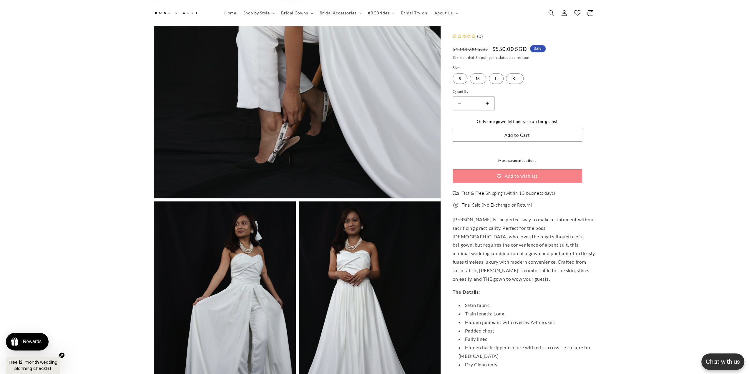
drag, startPoint x: 602, startPoint y: 132, endPoint x: 606, endPoint y: 200, distance: 68.5
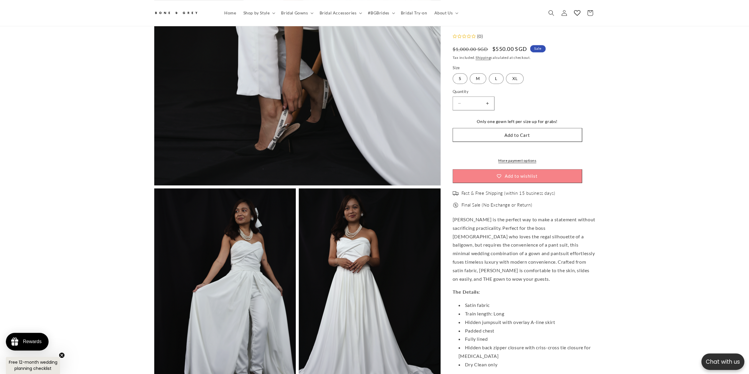
scroll to position [337, 0]
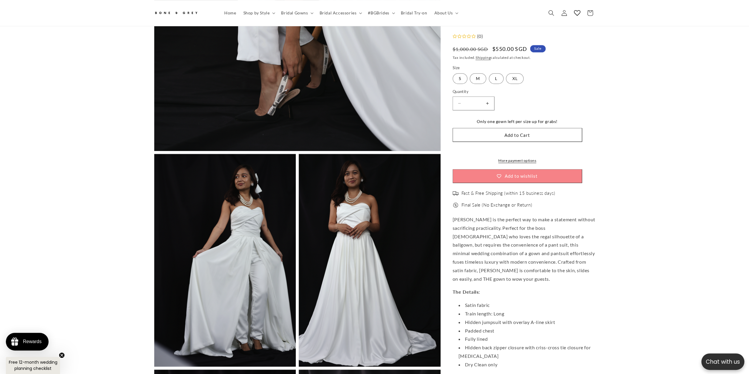
drag, startPoint x: 606, startPoint y: 219, endPoint x: 608, endPoint y: 201, distance: 18.7
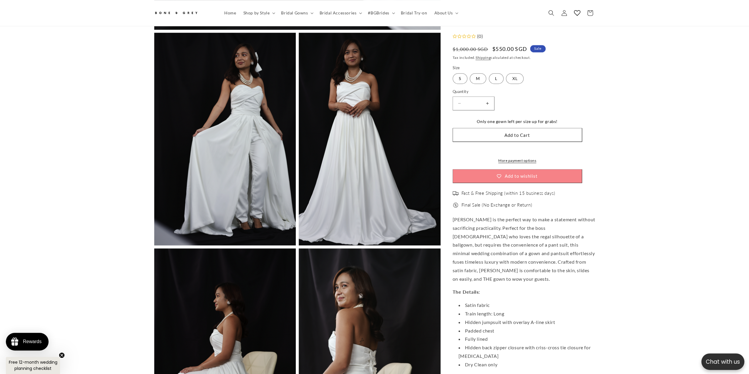
drag, startPoint x: 612, startPoint y: 173, endPoint x: 608, endPoint y: 210, distance: 37.3
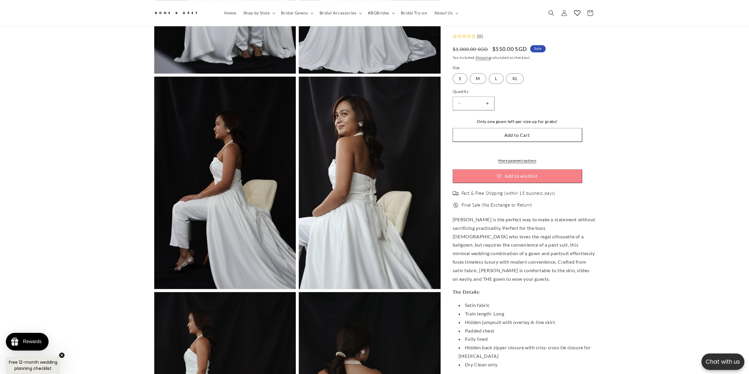
drag, startPoint x: 608, startPoint y: 210, endPoint x: 610, endPoint y: 258, distance: 48.0
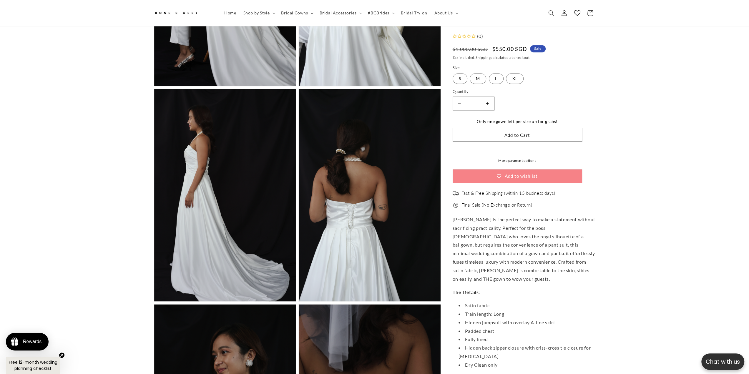
drag, startPoint x: 606, startPoint y: 254, endPoint x: 605, endPoint y: 258, distance: 4.2
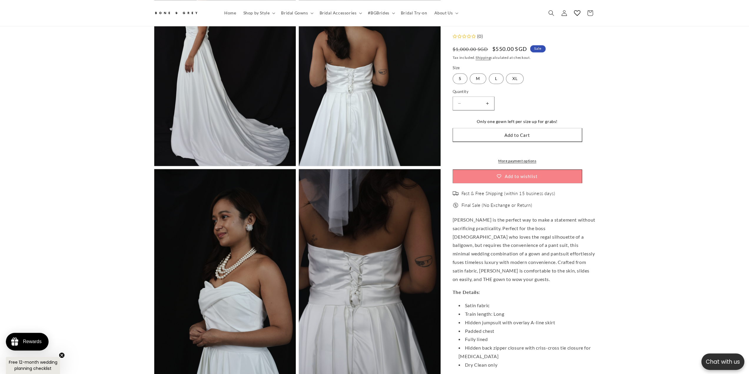
drag, startPoint x: 605, startPoint y: 238, endPoint x: 602, endPoint y: 272, distance: 34.3
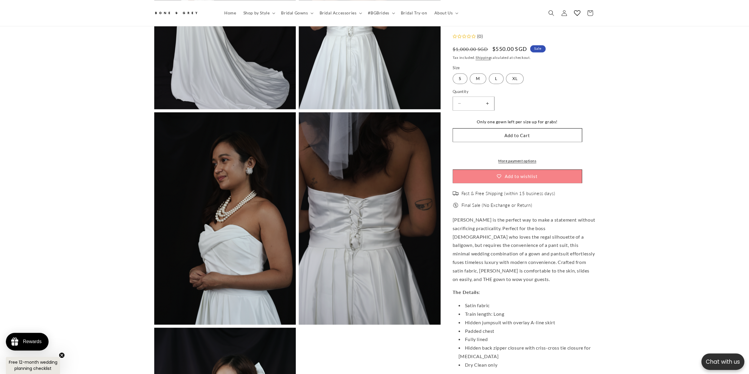
scroll to position [0, 324]
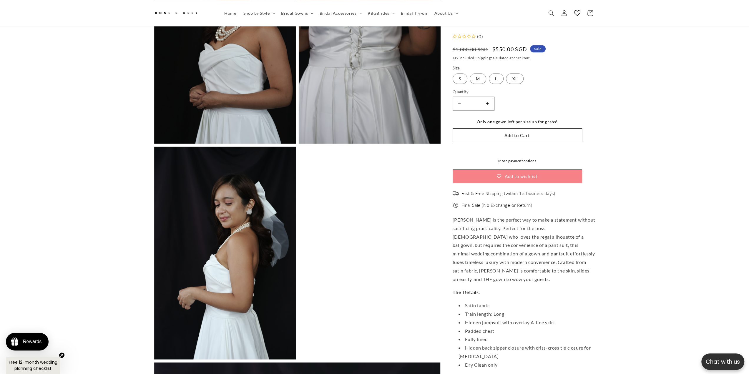
drag, startPoint x: 604, startPoint y: 239, endPoint x: 605, endPoint y: 284, distance: 45.7
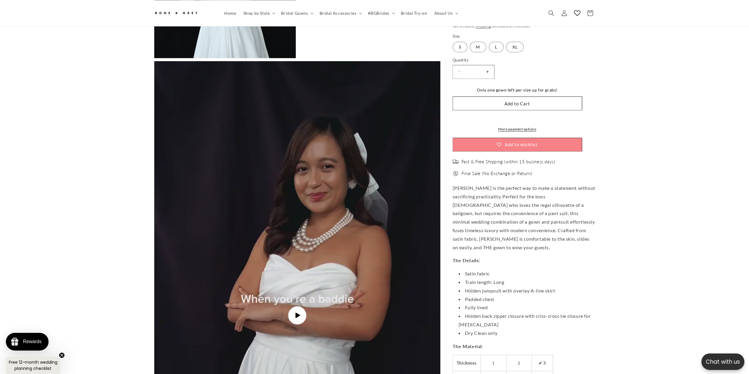
drag, startPoint x: 591, startPoint y: 329, endPoint x: 591, endPoint y: 294, distance: 34.7
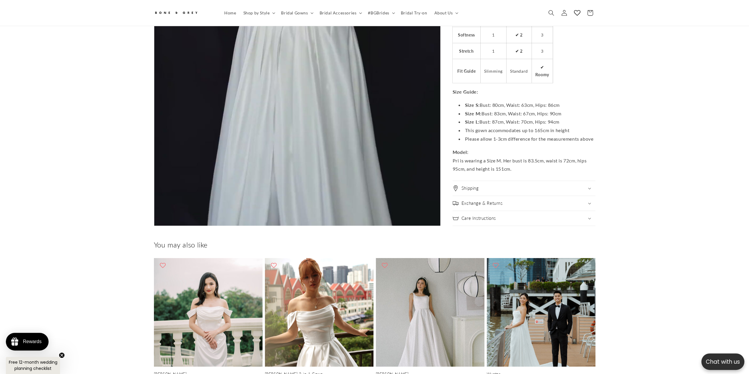
drag, startPoint x: 582, startPoint y: 316, endPoint x: 584, endPoint y: 297, distance: 18.6
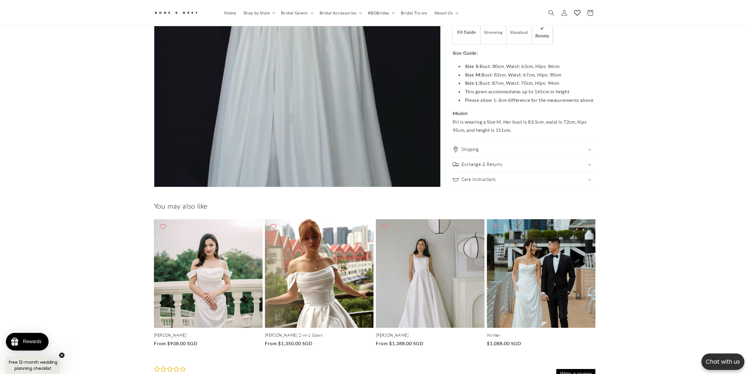
scroll to position [1959, 0]
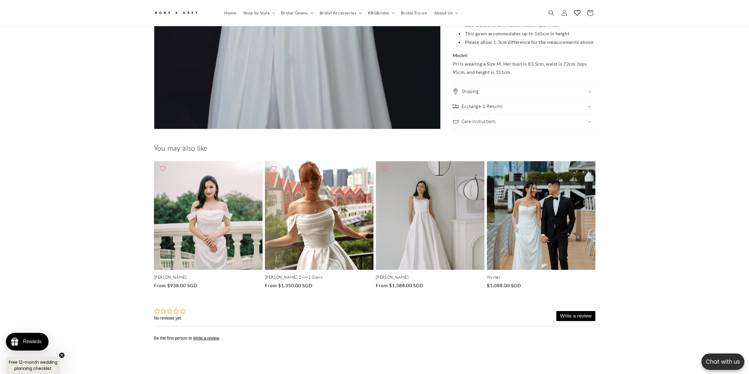
drag, startPoint x: 618, startPoint y: 261, endPoint x: 621, endPoint y: 303, distance: 42.2
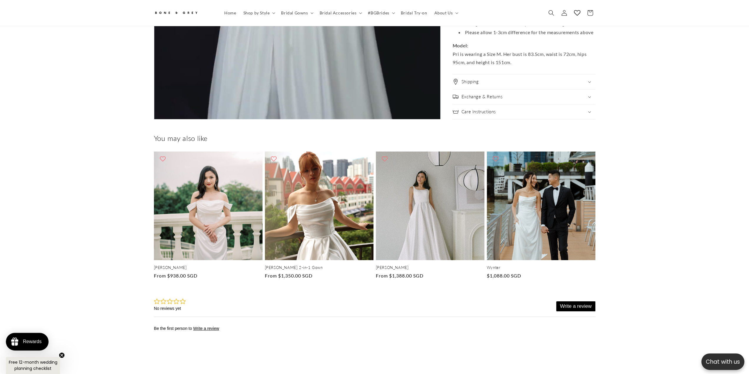
scroll to position [0, 0]
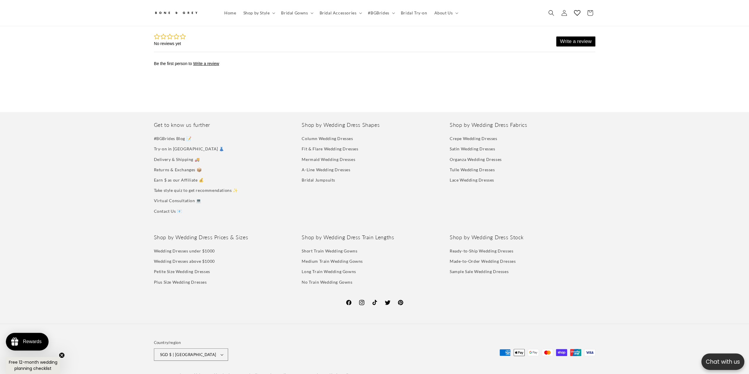
drag, startPoint x: 620, startPoint y: 246, endPoint x: 612, endPoint y: 299, distance: 53.5
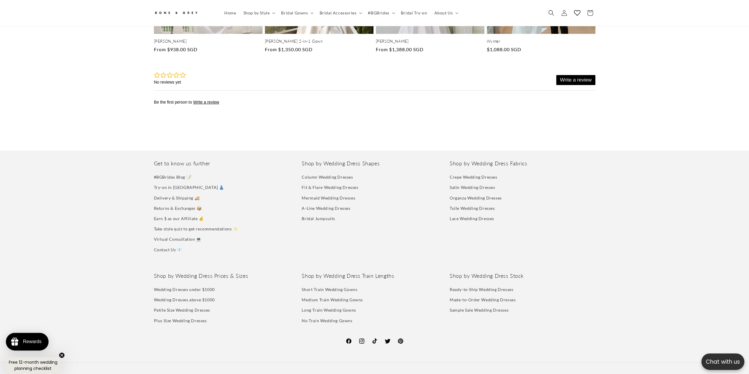
drag, startPoint x: 615, startPoint y: 253, endPoint x: 611, endPoint y: 143, distance: 109.6
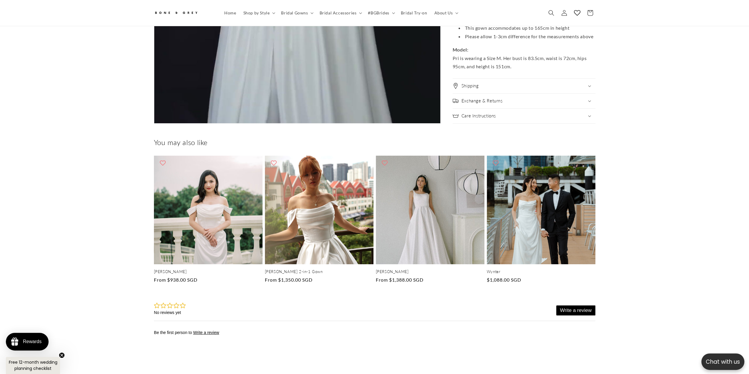
scroll to position [0, 162]
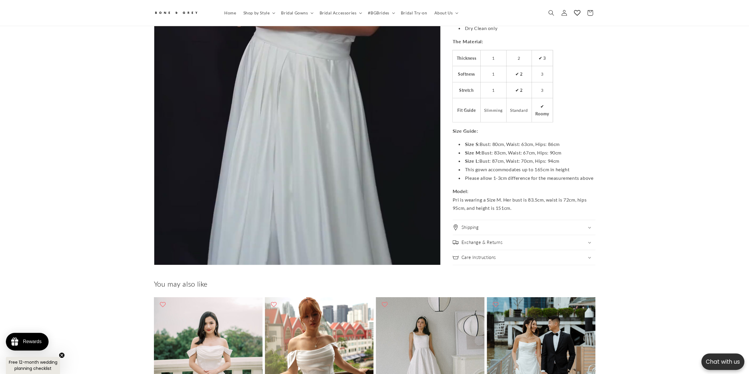
drag, startPoint x: 653, startPoint y: 263, endPoint x: 671, endPoint y: 205, distance: 60.4
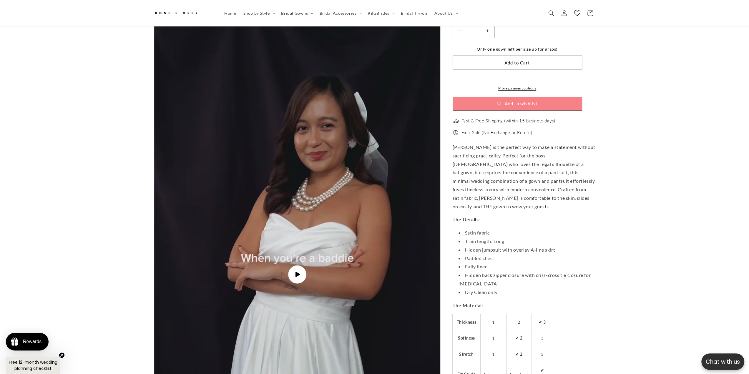
drag, startPoint x: 666, startPoint y: 226, endPoint x: 661, endPoint y: 188, distance: 38.1
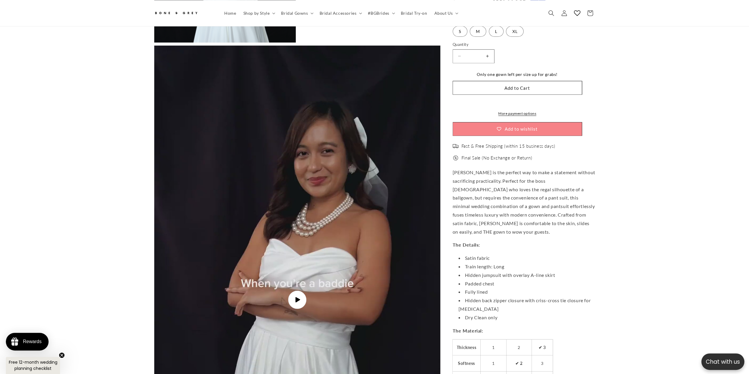
scroll to position [0, 324]
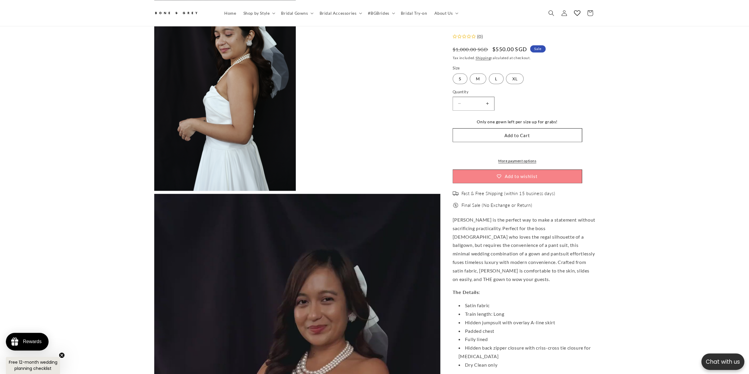
drag, startPoint x: 657, startPoint y: 192, endPoint x: 659, endPoint y: 112, distance: 80.7
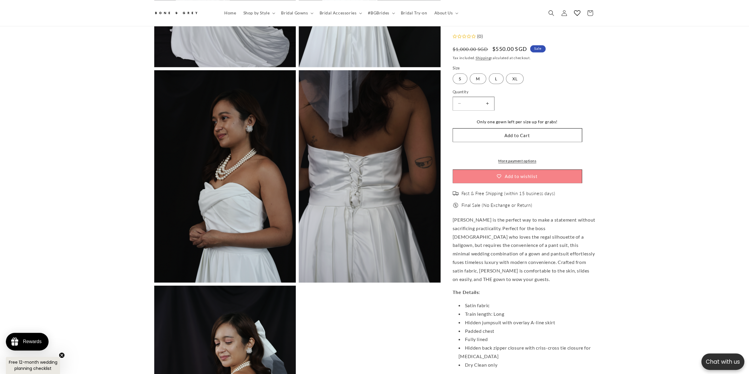
drag, startPoint x: 653, startPoint y: 97, endPoint x: 648, endPoint y: 102, distance: 6.9
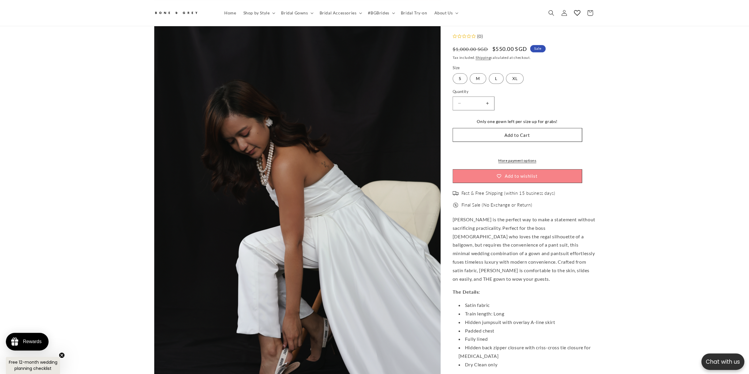
scroll to position [0, 0]
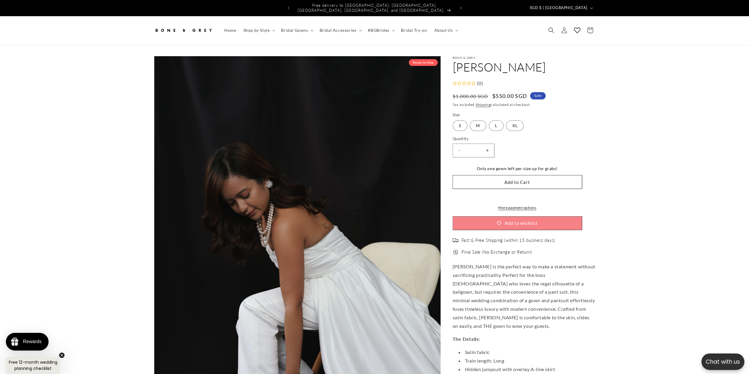
drag, startPoint x: 647, startPoint y: 116, endPoint x: 643, endPoint y: 82, distance: 33.5
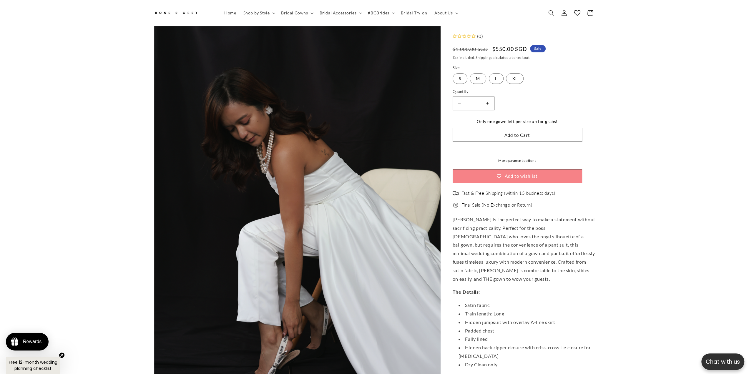
drag, startPoint x: 624, startPoint y: 134, endPoint x: 623, endPoint y: 138, distance: 3.9
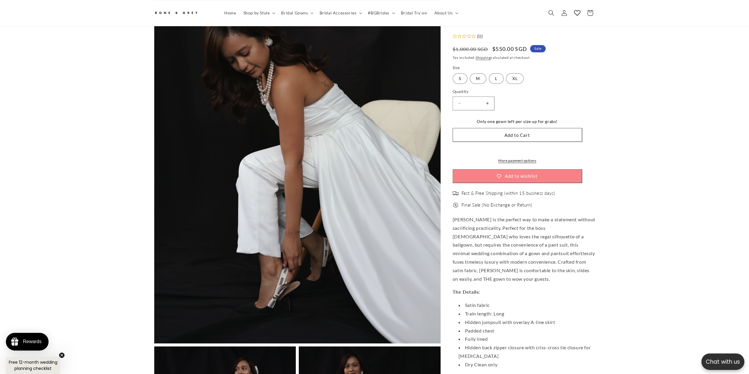
drag, startPoint x: 614, startPoint y: 196, endPoint x: 612, endPoint y: 203, distance: 7.0
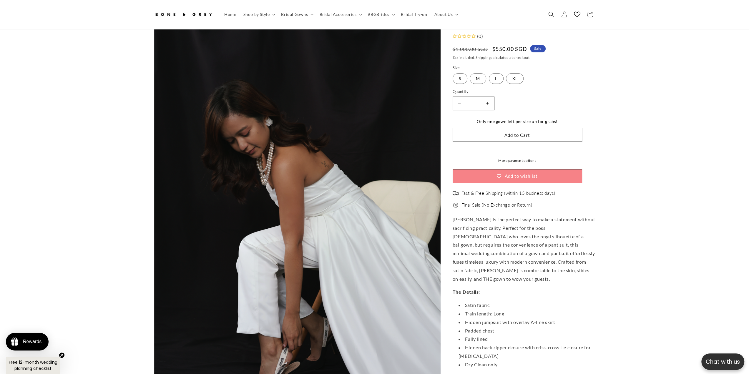
drag, startPoint x: 655, startPoint y: 123, endPoint x: 620, endPoint y: 154, distance: 46.7
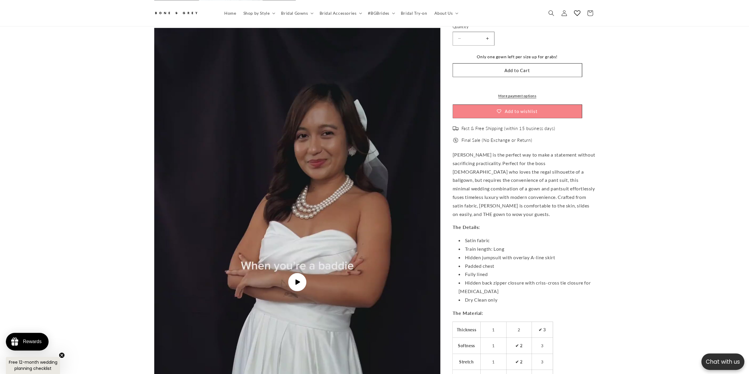
scroll to position [1435, 0]
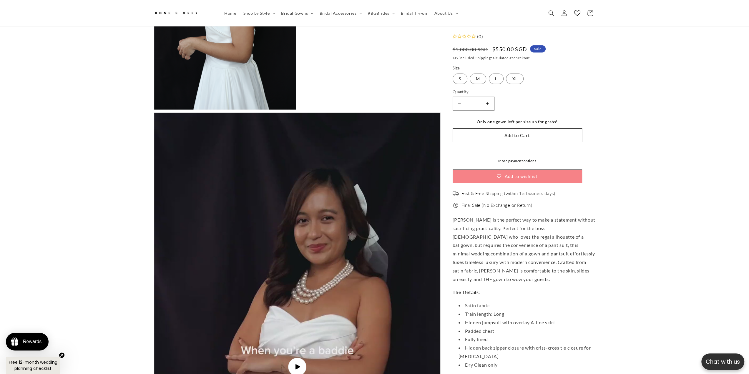
drag, startPoint x: 127, startPoint y: 95, endPoint x: 87, endPoint y: 15, distance: 88.8
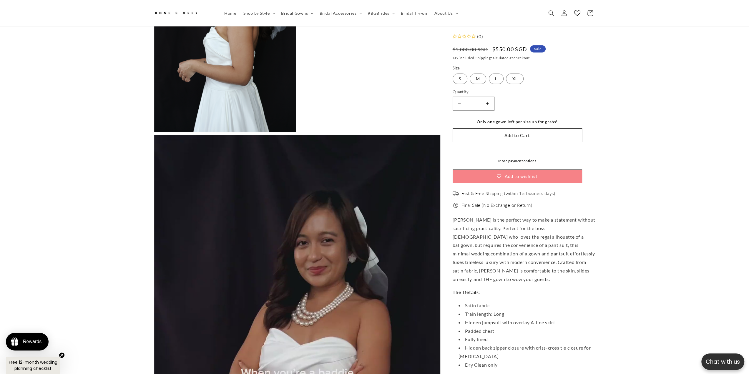
scroll to position [0, 162]
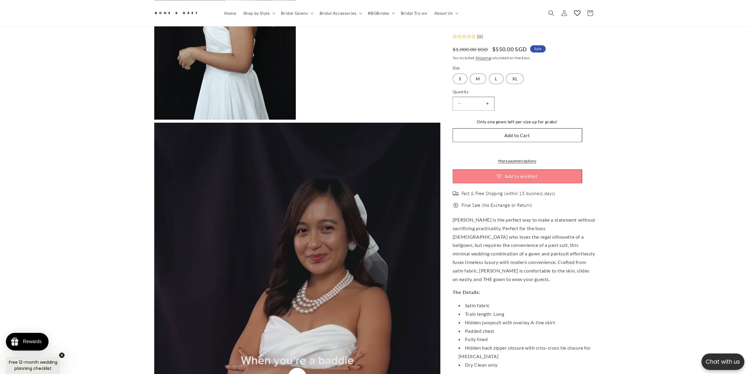
drag, startPoint x: 80, startPoint y: 156, endPoint x: 77, endPoint y: 184, distance: 28.5
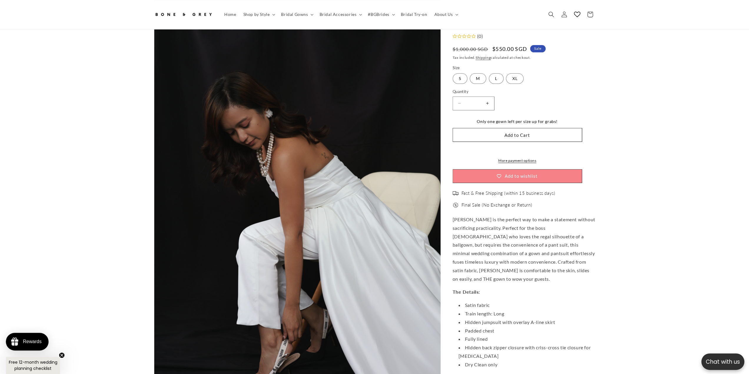
scroll to position [0, 0]
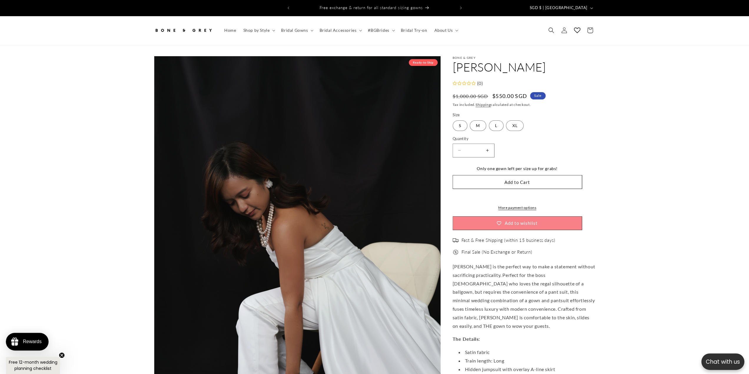
drag, startPoint x: 77, startPoint y: 184, endPoint x: 67, endPoint y: 93, distance: 91.9
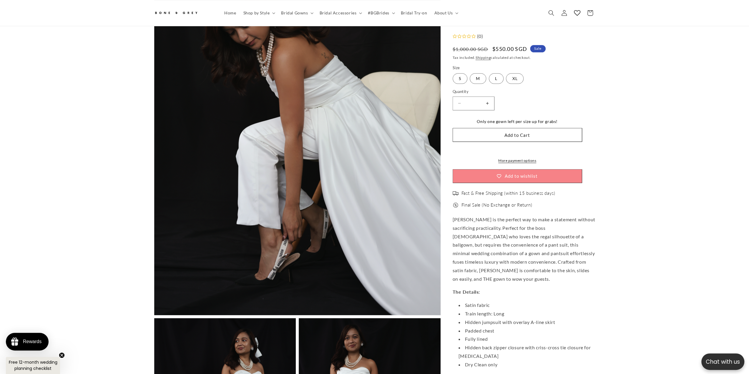
drag, startPoint x: 112, startPoint y: 186, endPoint x: 108, endPoint y: 180, distance: 6.8
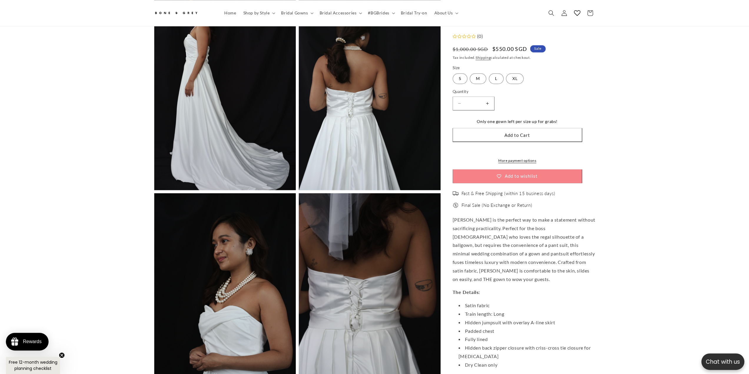
scroll to position [0, 162]
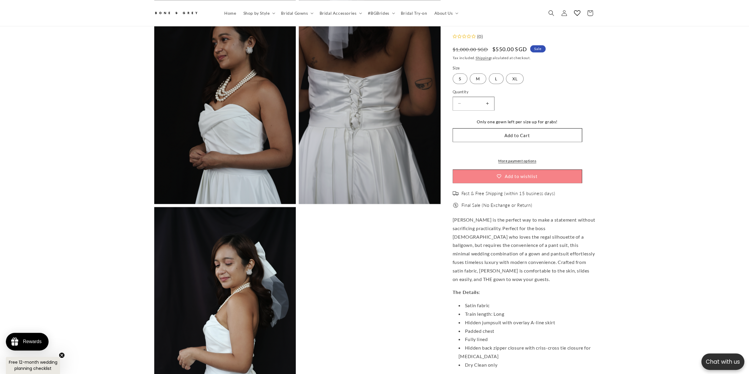
drag, startPoint x: 74, startPoint y: 216, endPoint x: 70, endPoint y: 244, distance: 29.1
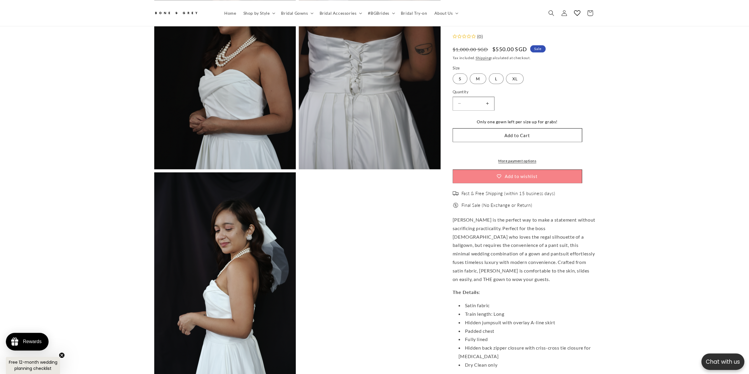
drag, startPoint x: 70, startPoint y: 244, endPoint x: 70, endPoint y: 268, distance: 23.6
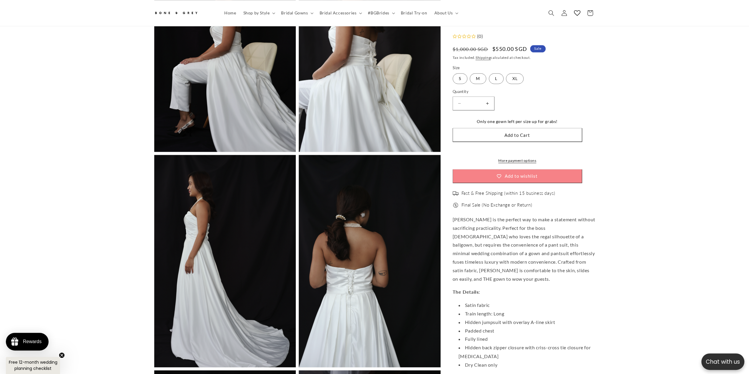
drag, startPoint x: 69, startPoint y: 266, endPoint x: 47, endPoint y: 163, distance: 105.9
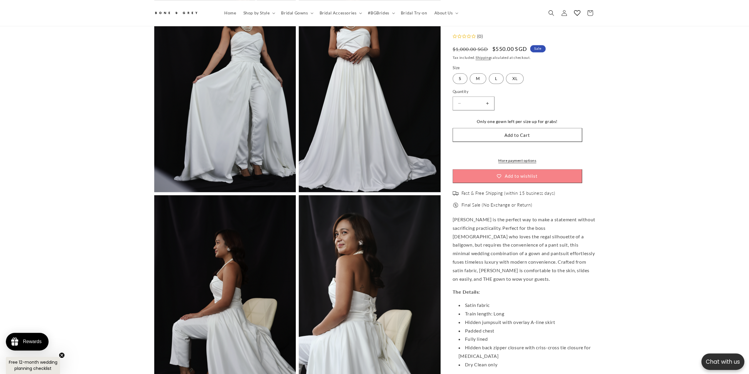
scroll to position [0, 324]
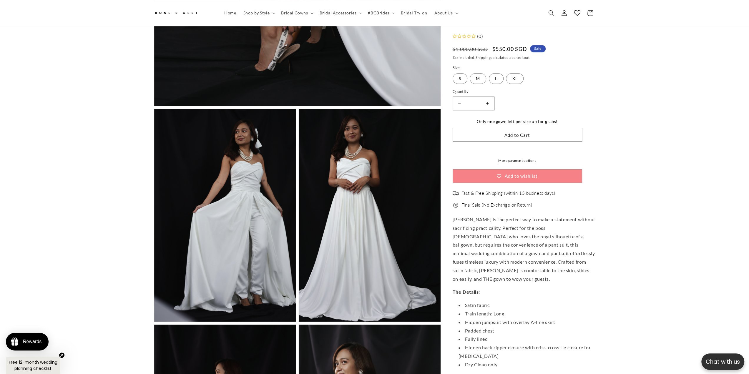
drag, startPoint x: 81, startPoint y: 221, endPoint x: 64, endPoint y: 127, distance: 95.1
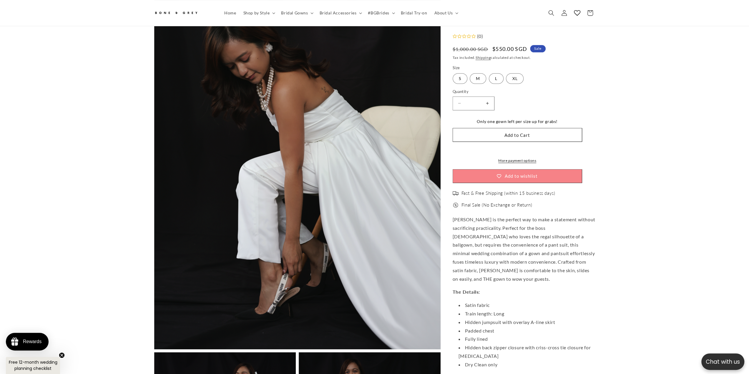
scroll to position [0, 0]
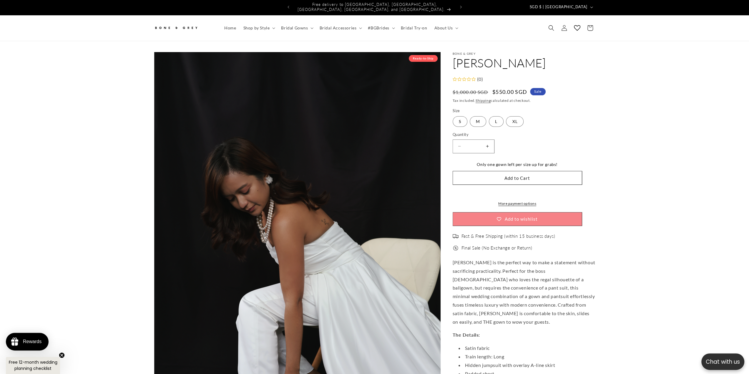
drag, startPoint x: 86, startPoint y: 196, endPoint x: 71, endPoint y: 126, distance: 71.8
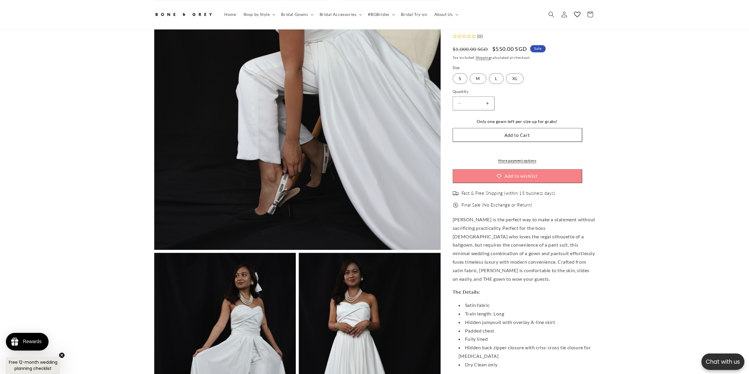
drag, startPoint x: 80, startPoint y: 214, endPoint x: 88, endPoint y: 303, distance: 89.3
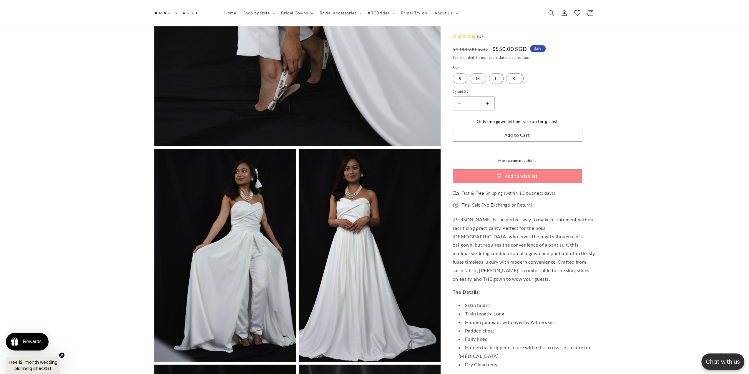
drag, startPoint x: 80, startPoint y: 247, endPoint x: 83, endPoint y: 294, distance: 47.2
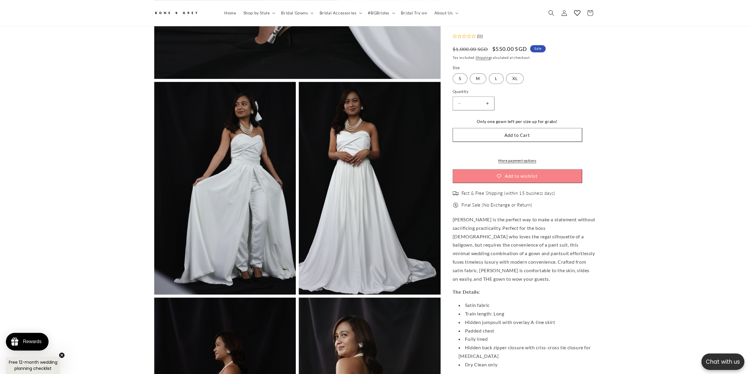
drag, startPoint x: 65, startPoint y: 238, endPoint x: 69, endPoint y: 289, distance: 51.2
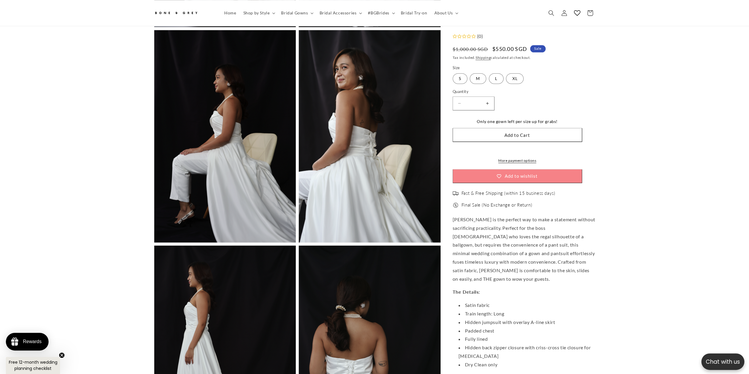
scroll to position [0, 324]
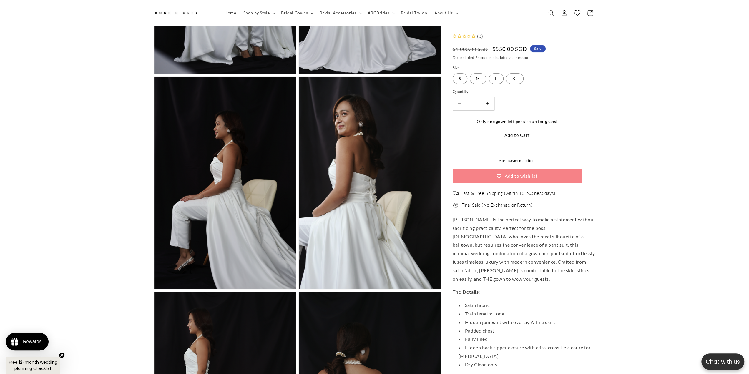
drag, startPoint x: 64, startPoint y: 264, endPoint x: 59, endPoint y: 249, distance: 15.6
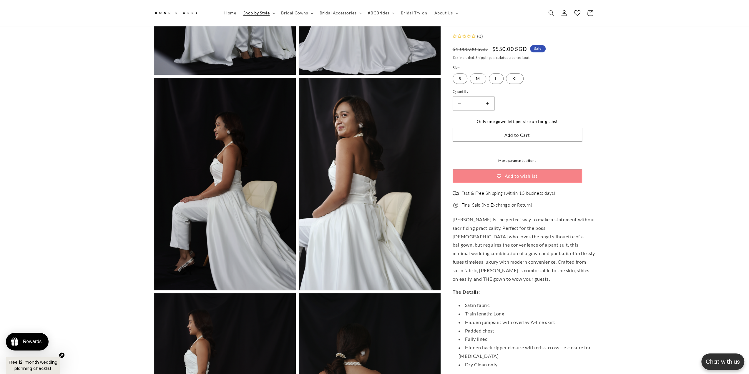
click at [263, 12] on span "Shop by Style" at bounding box center [256, 12] width 27 height 5
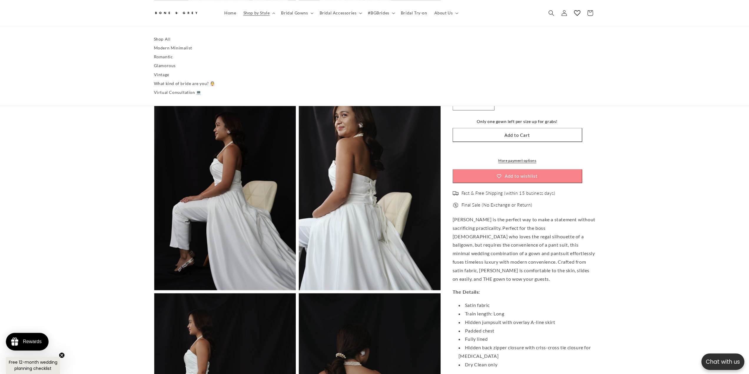
scroll to position [0, 162]
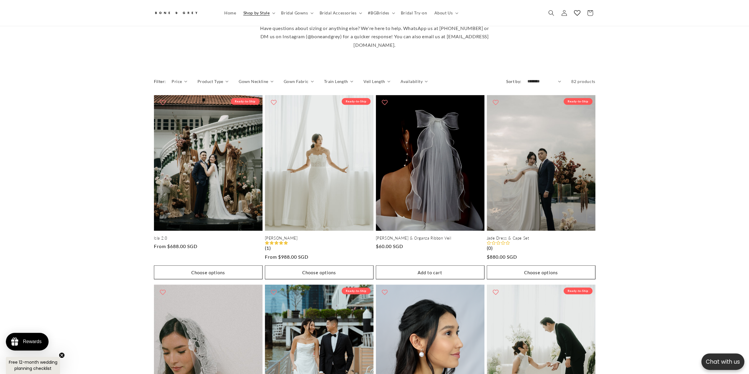
drag, startPoint x: 132, startPoint y: 210, endPoint x: 94, endPoint y: 149, distance: 72.0
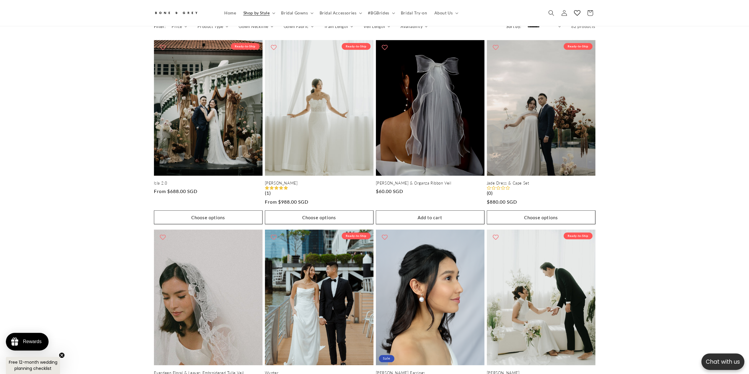
scroll to position [0, 162]
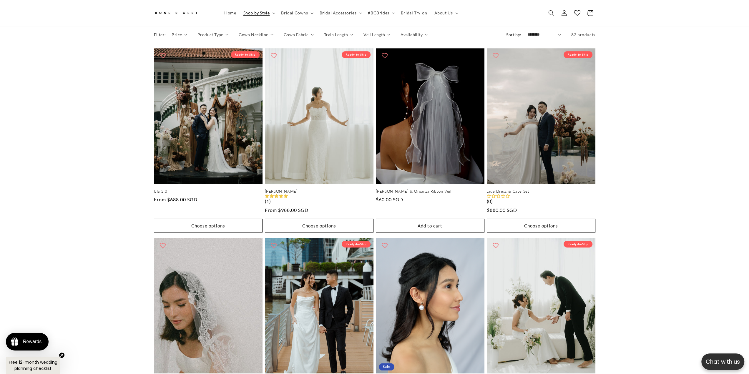
drag, startPoint x: 87, startPoint y: 138, endPoint x: 90, endPoint y: 117, distance: 21.7
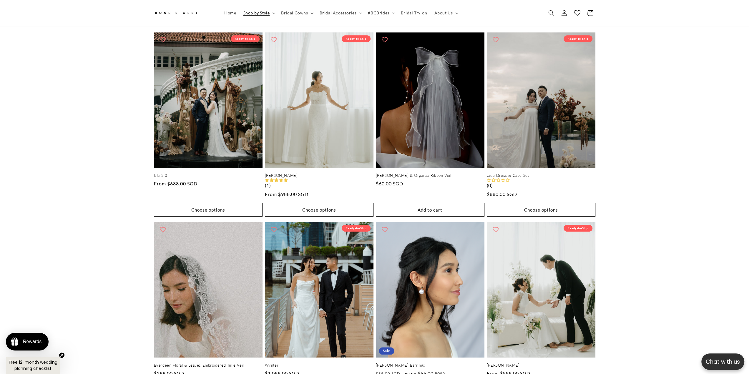
scroll to position [0, 0]
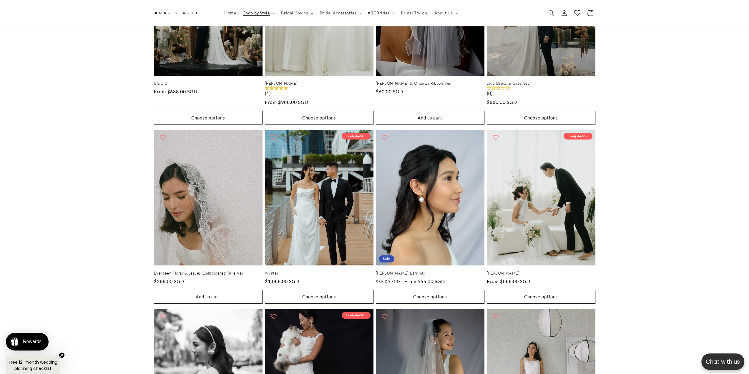
drag, startPoint x: 4, startPoint y: 107, endPoint x: 10, endPoint y: 139, distance: 32.7
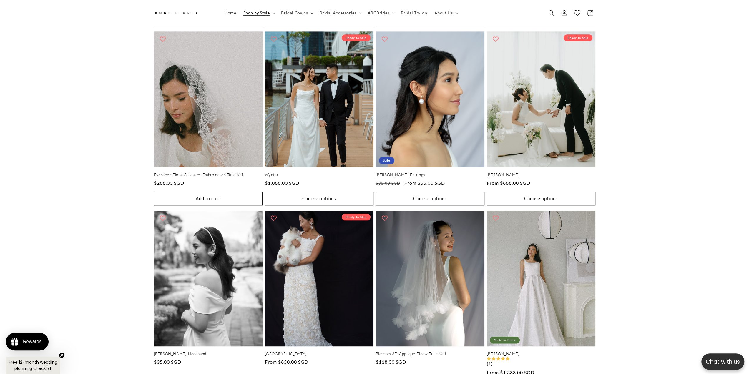
drag, startPoint x: 18, startPoint y: 170, endPoint x: 20, endPoint y: 155, distance: 14.5
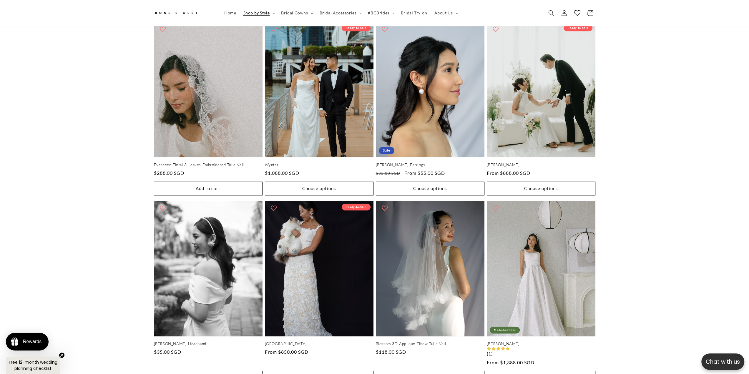
scroll to position [0, 162]
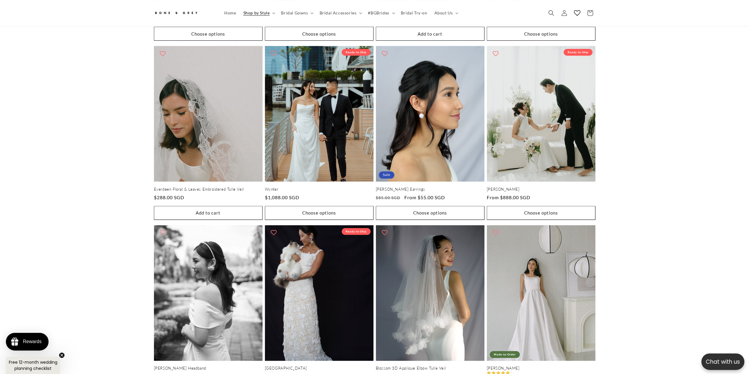
drag, startPoint x: 20, startPoint y: 154, endPoint x: 23, endPoint y: 140, distance: 14.5
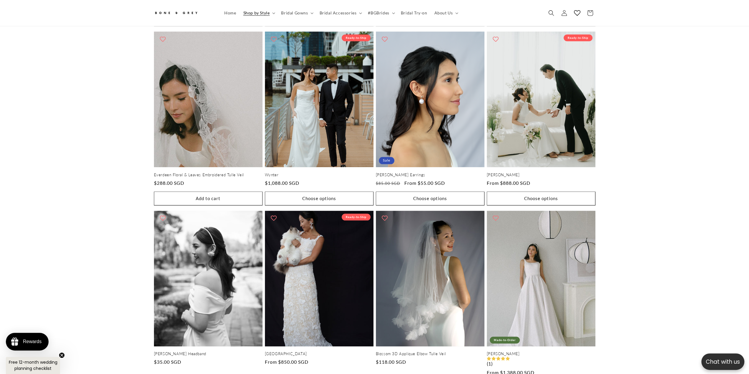
drag, startPoint x: 23, startPoint y: 140, endPoint x: 28, endPoint y: 142, distance: 5.3
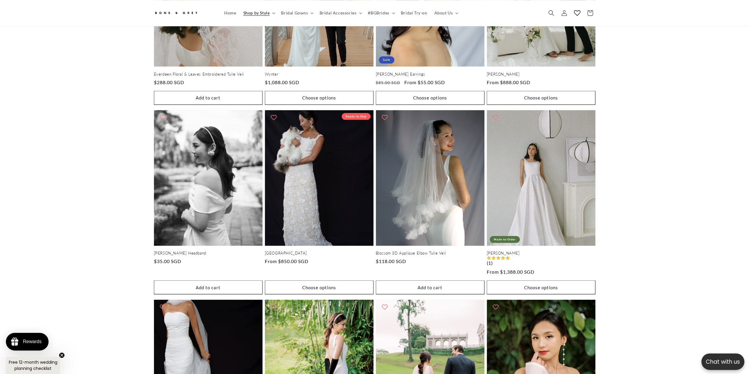
scroll to position [0, 324]
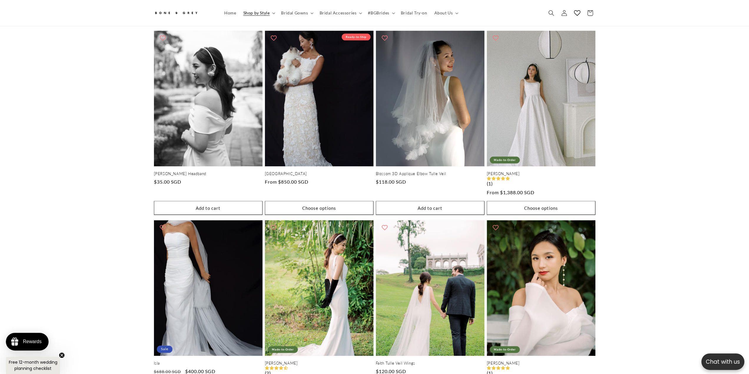
drag, startPoint x: 49, startPoint y: 141, endPoint x: 46, endPoint y: 163, distance: 23.0
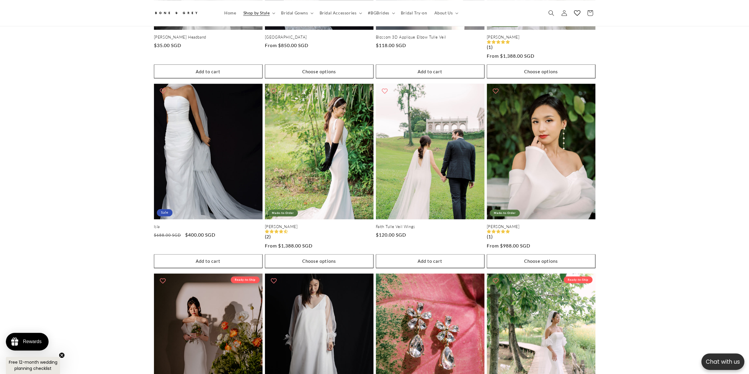
drag, startPoint x: 42, startPoint y: 196, endPoint x: 43, endPoint y: 191, distance: 6.0
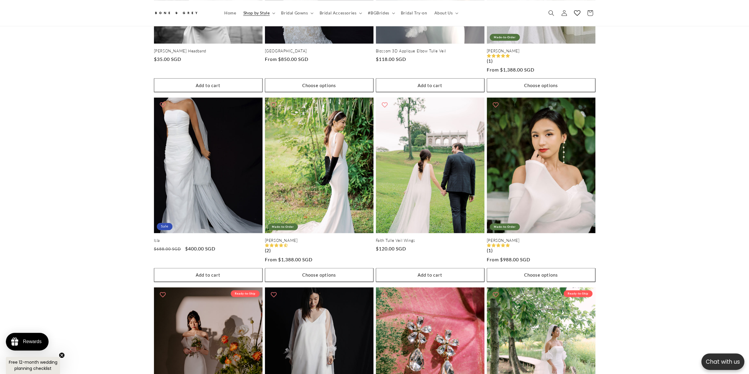
scroll to position [0, 0]
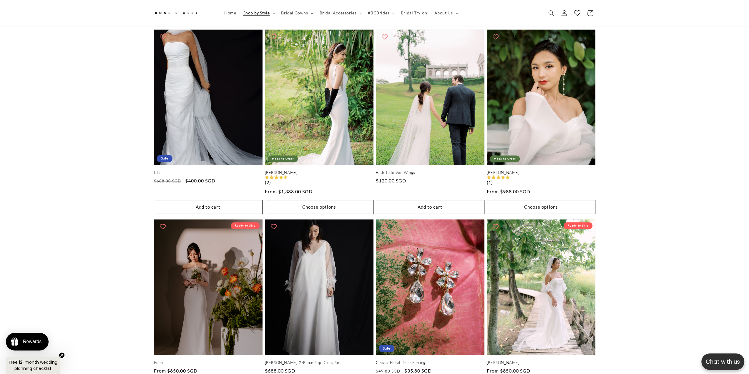
drag, startPoint x: 49, startPoint y: 148, endPoint x: 52, endPoint y: 183, distance: 34.6
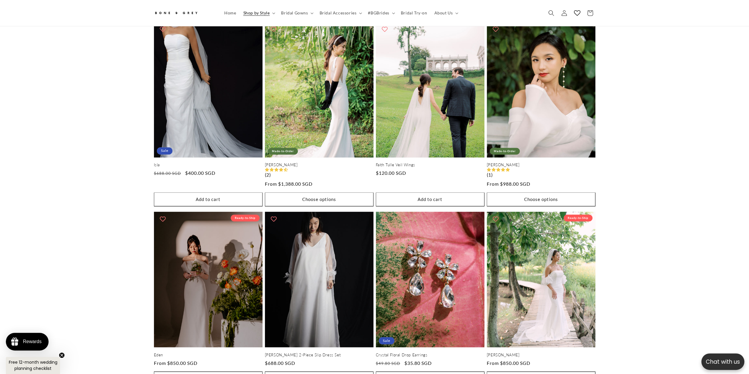
scroll to position [0, 162]
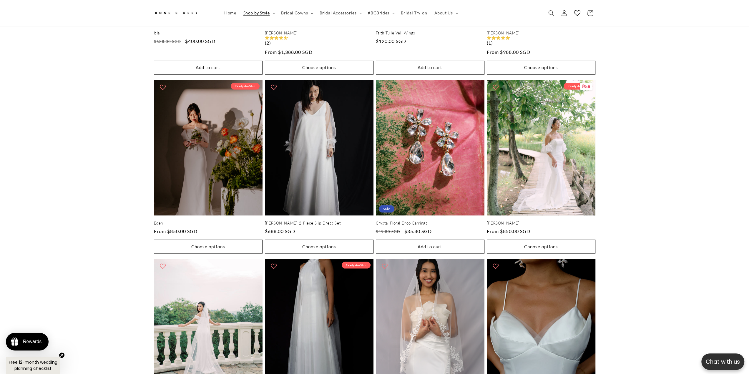
drag, startPoint x: 617, startPoint y: 277, endPoint x: 593, endPoint y: 312, distance: 42.5
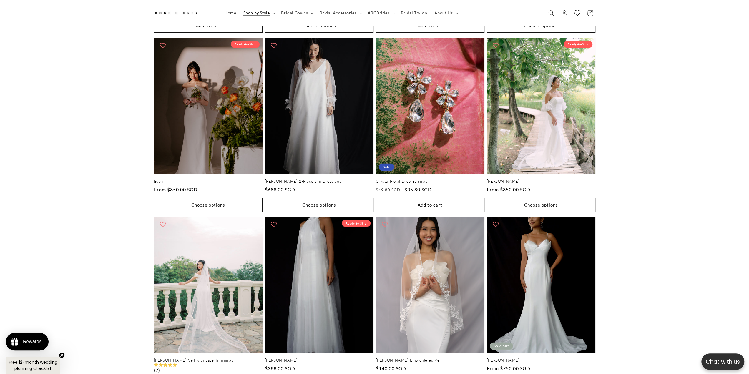
scroll to position [0, 324]
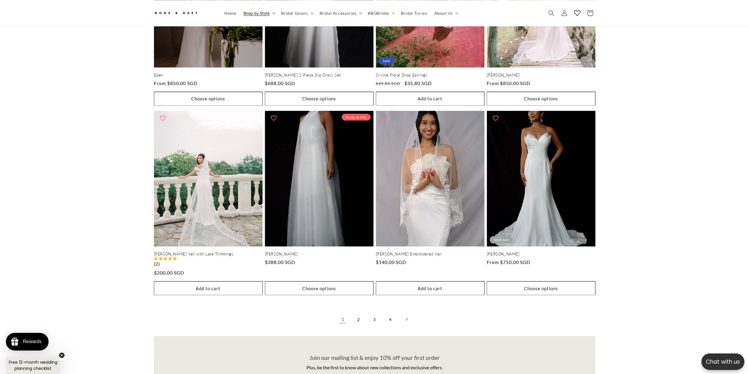
drag, startPoint x: 596, startPoint y: 252, endPoint x: 634, endPoint y: 252, distance: 38.0
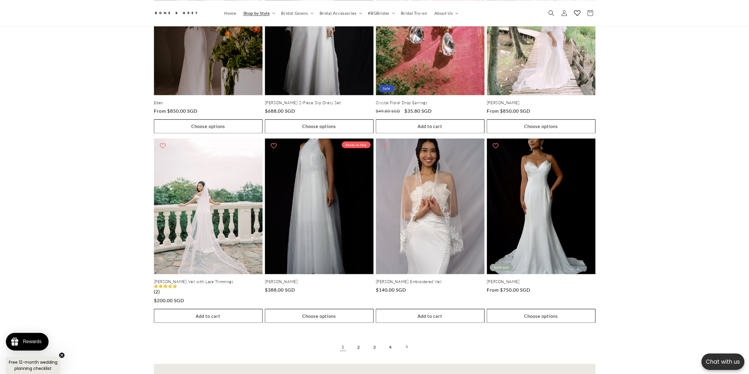
drag, startPoint x: 637, startPoint y: 205, endPoint x: 635, endPoint y: 201, distance: 4.0
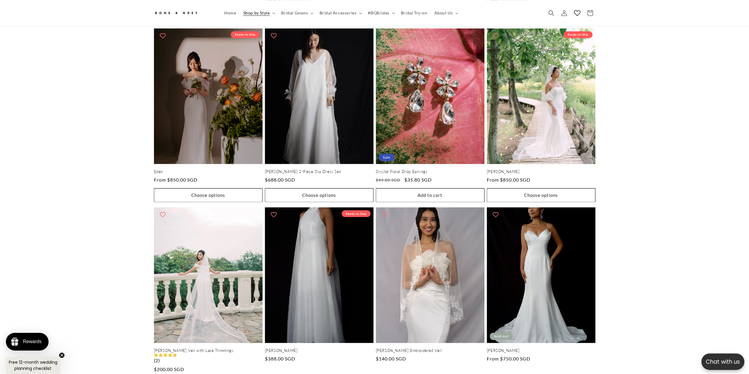
drag, startPoint x: 635, startPoint y: 201, endPoint x: 637, endPoint y: 154, distance: 47.7
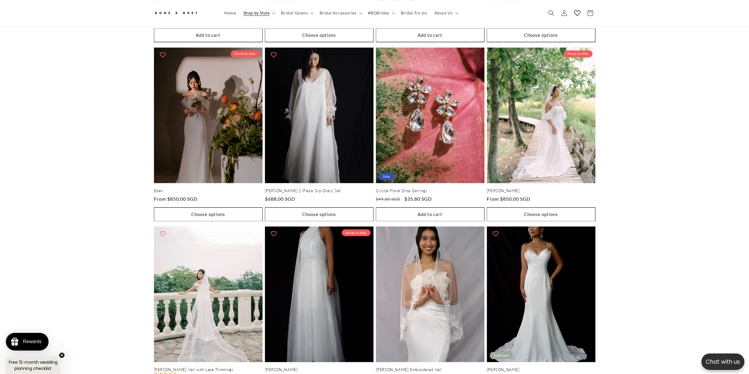
scroll to position [1049, 0]
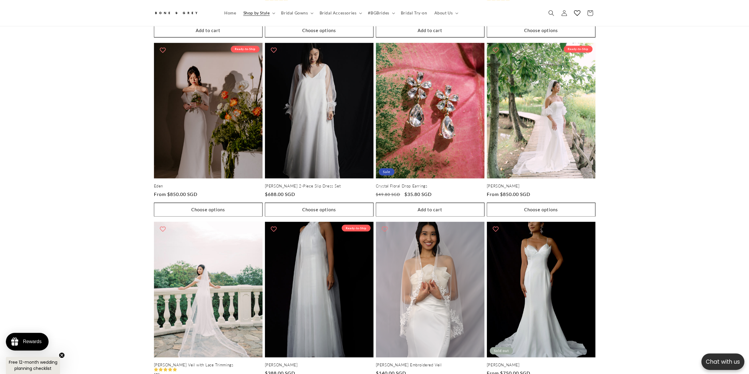
drag, startPoint x: 632, startPoint y: 159, endPoint x: 633, endPoint y: 176, distance: 17.4
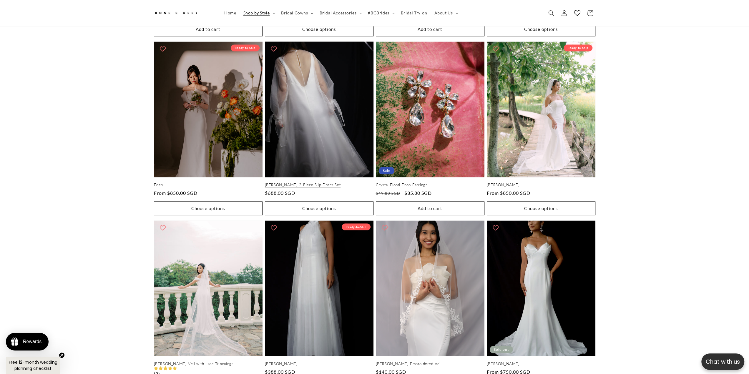
scroll to position [0, 0]
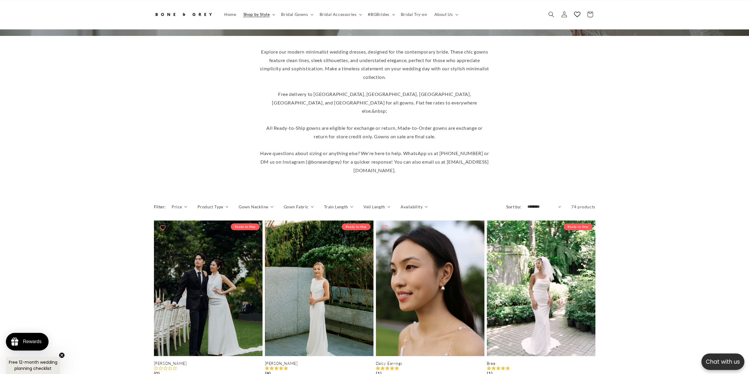
drag, startPoint x: 112, startPoint y: 199, endPoint x: 108, endPoint y: 239, distance: 39.9
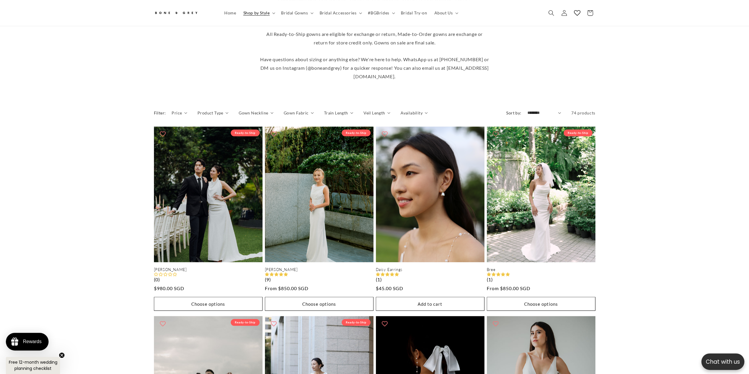
drag, startPoint x: 85, startPoint y: 170, endPoint x: 85, endPoint y: 204, distance: 34.7
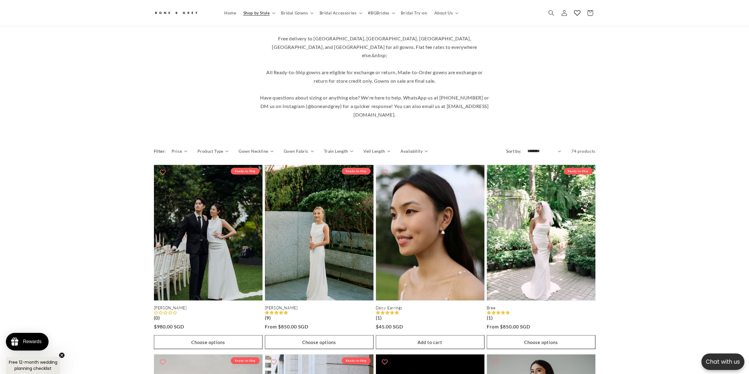
drag, startPoint x: 75, startPoint y: 160, endPoint x: 95, endPoint y: 128, distance: 37.7
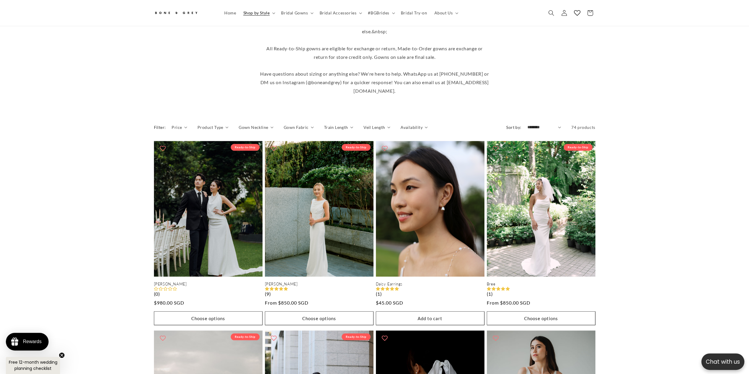
drag, startPoint x: 119, startPoint y: 145, endPoint x: 112, endPoint y: 157, distance: 13.3
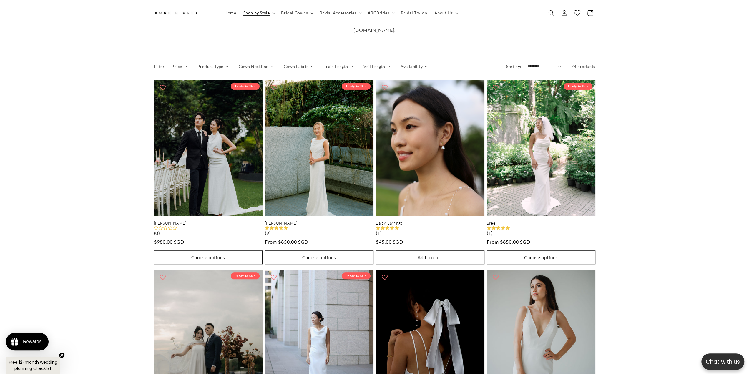
drag, startPoint x: 115, startPoint y: 121, endPoint x: 101, endPoint y: 150, distance: 31.6
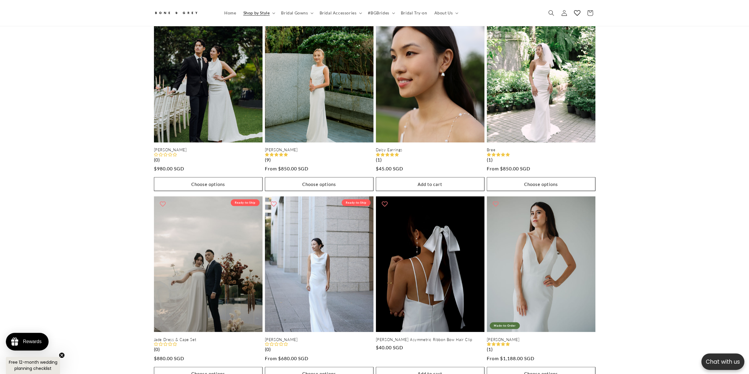
scroll to position [351, 0]
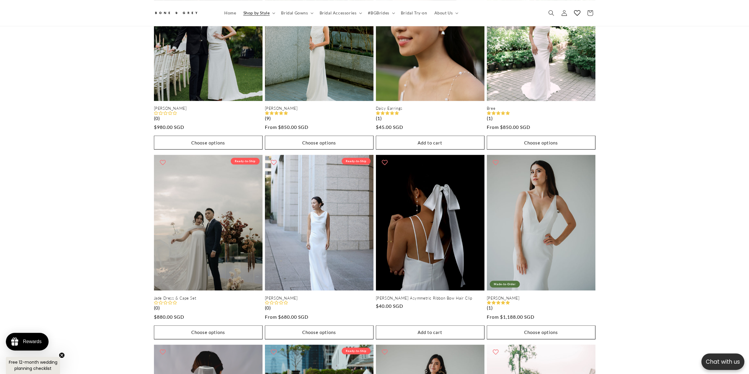
drag, startPoint x: 78, startPoint y: 208, endPoint x: 87, endPoint y: 240, distance: 33.7
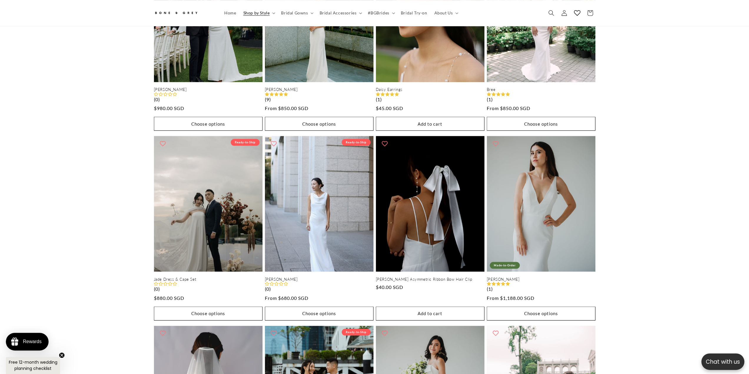
scroll to position [0, 324]
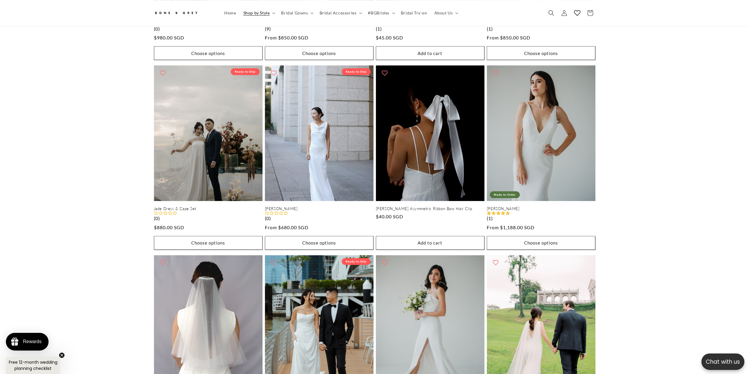
drag, startPoint x: 75, startPoint y: 248, endPoint x: 79, endPoint y: 258, distance: 11.0
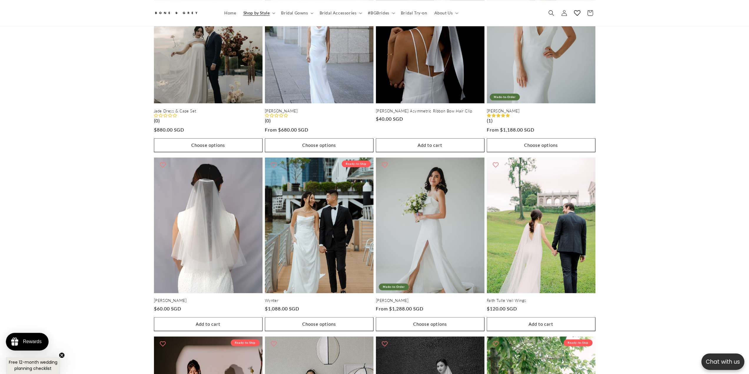
drag, startPoint x: 79, startPoint y: 237, endPoint x: 80, endPoint y: 272, distance: 35.3
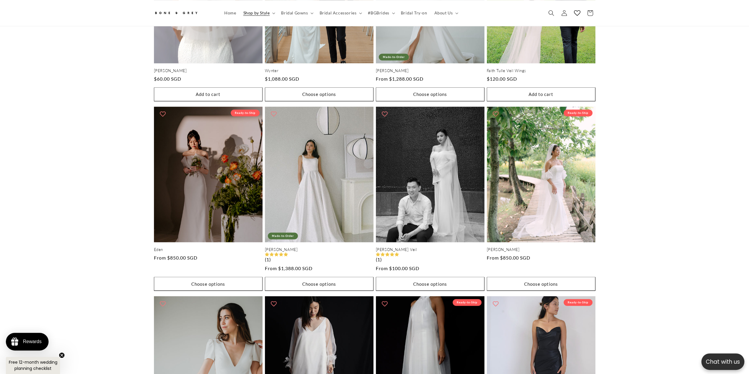
drag, startPoint x: 78, startPoint y: 266, endPoint x: 80, endPoint y: 309, distance: 42.7
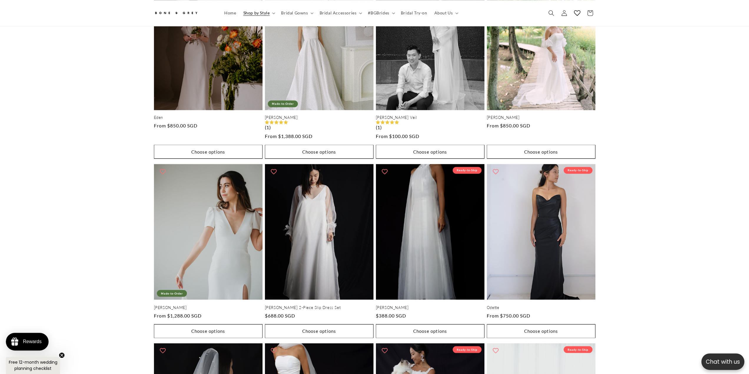
drag, startPoint x: 80, startPoint y: 308, endPoint x: 82, endPoint y: 346, distance: 38.0
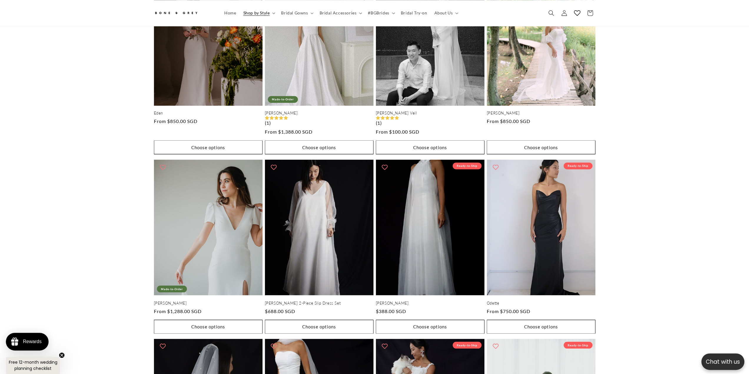
scroll to position [0, 0]
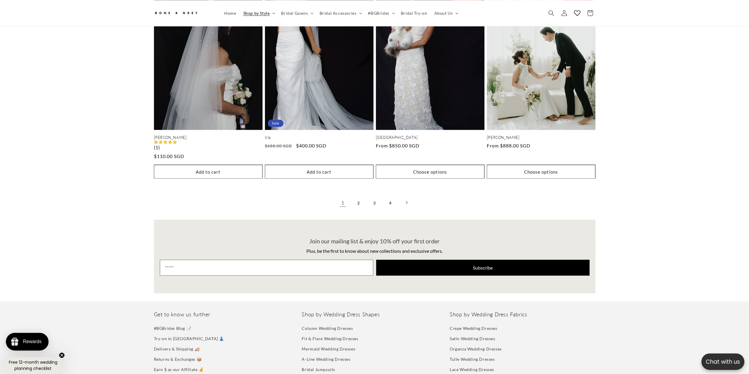
drag, startPoint x: 119, startPoint y: 244, endPoint x: 116, endPoint y: 219, distance: 24.6
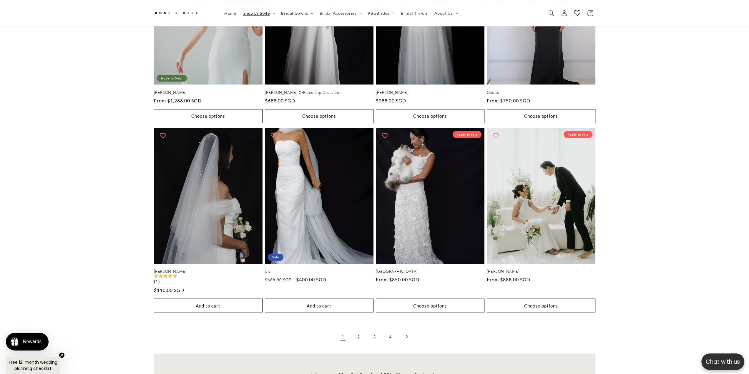
drag, startPoint x: 114, startPoint y: 165, endPoint x: 122, endPoint y: 88, distance: 77.0
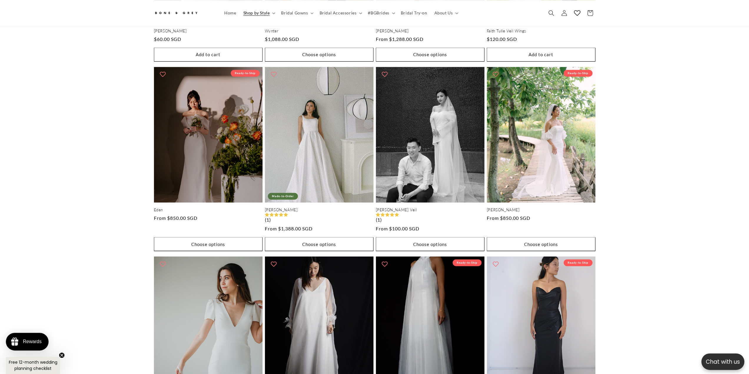
drag, startPoint x: 122, startPoint y: 90, endPoint x: 85, endPoint y: 12, distance: 86.7
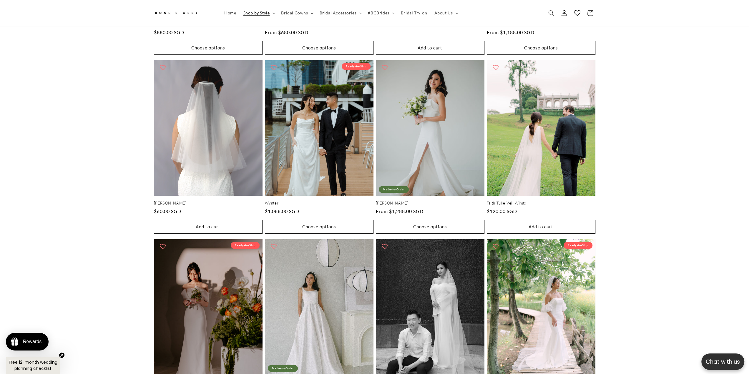
drag, startPoint x: 129, startPoint y: 193, endPoint x: 119, endPoint y: 78, distance: 115.9
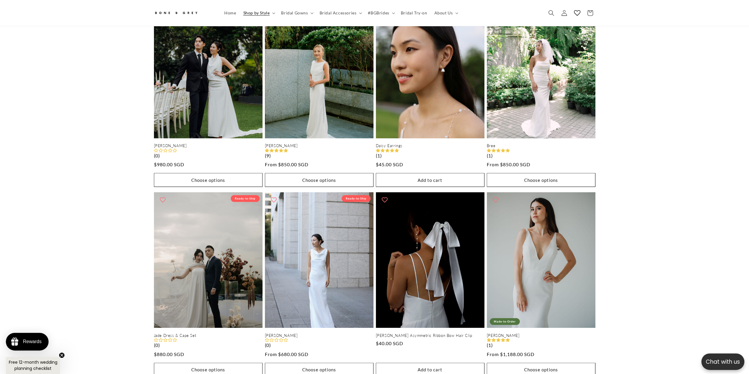
scroll to position [0, 162]
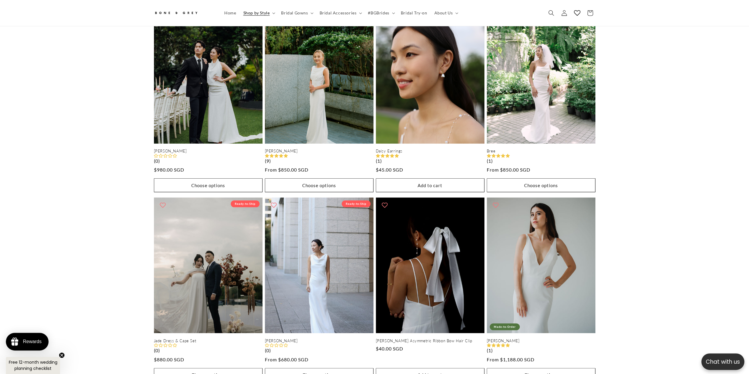
drag, startPoint x: 119, startPoint y: 168, endPoint x: 120, endPoint y: 157, distance: 10.3
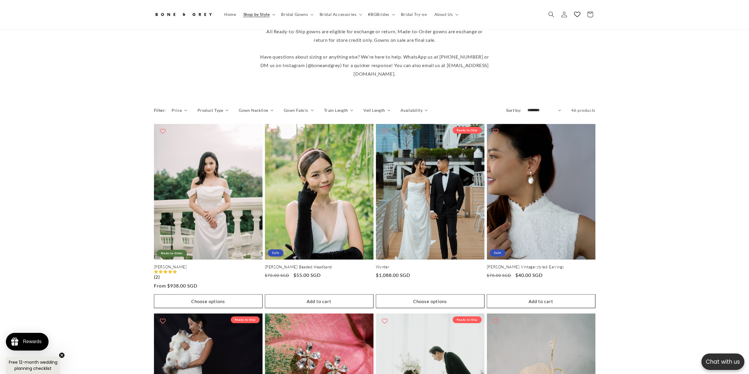
drag, startPoint x: 71, startPoint y: 144, endPoint x: 65, endPoint y: 214, distance: 70.4
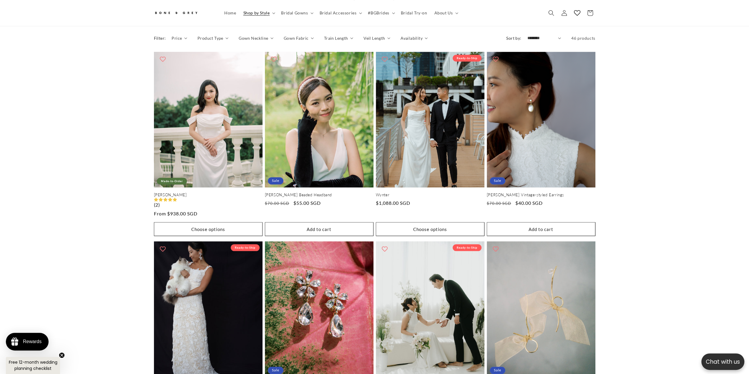
drag, startPoint x: 60, startPoint y: 177, endPoint x: 65, endPoint y: 216, distance: 39.8
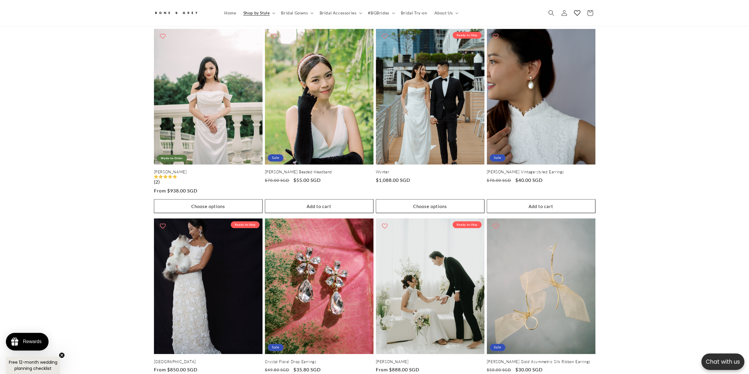
scroll to position [0, 162]
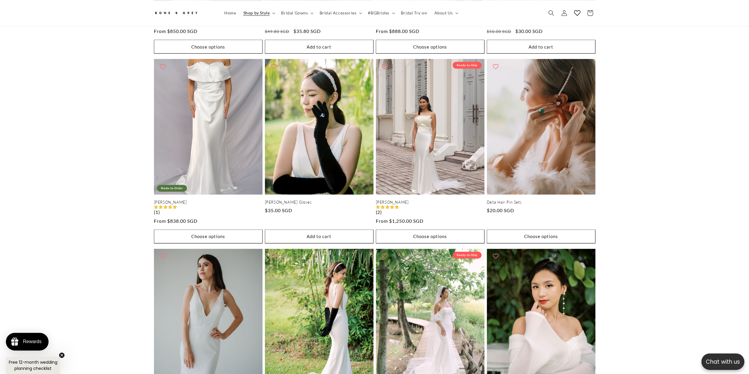
drag, startPoint x: 65, startPoint y: 216, endPoint x: 64, endPoint y: 245, distance: 28.9
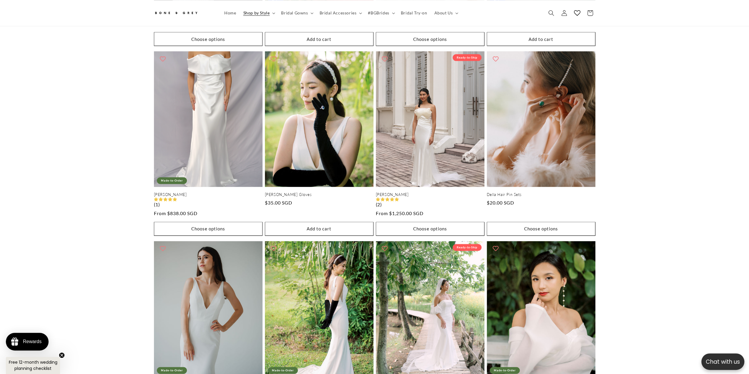
scroll to position [0, 324]
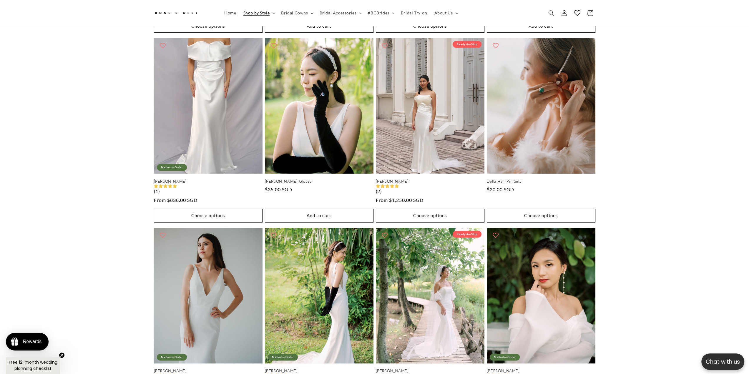
drag, startPoint x: 64, startPoint y: 245, endPoint x: 65, endPoint y: 255, distance: 10.1
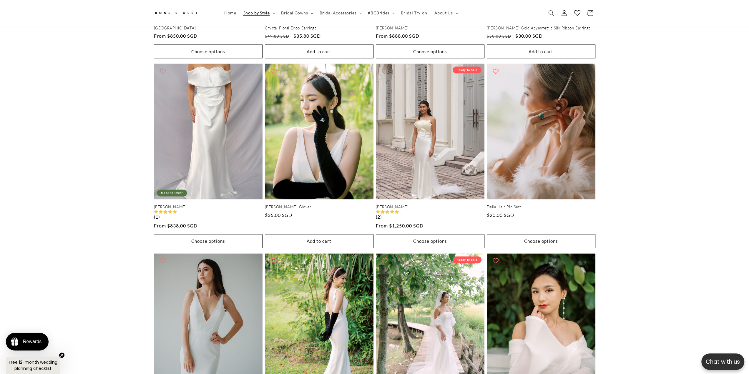
drag, startPoint x: 65, startPoint y: 255, endPoint x: 64, endPoint y: 225, distance: 30.1
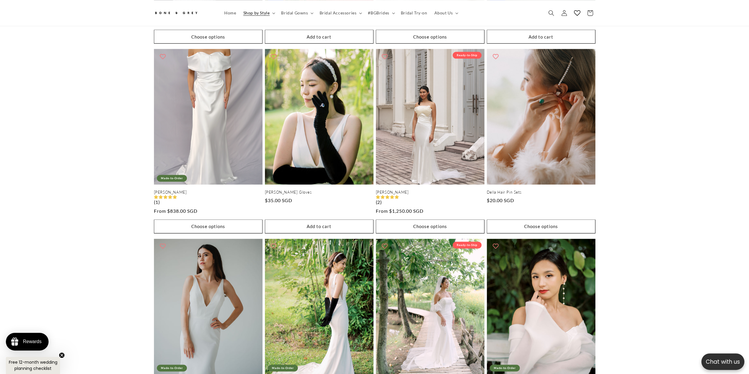
scroll to position [673, 0]
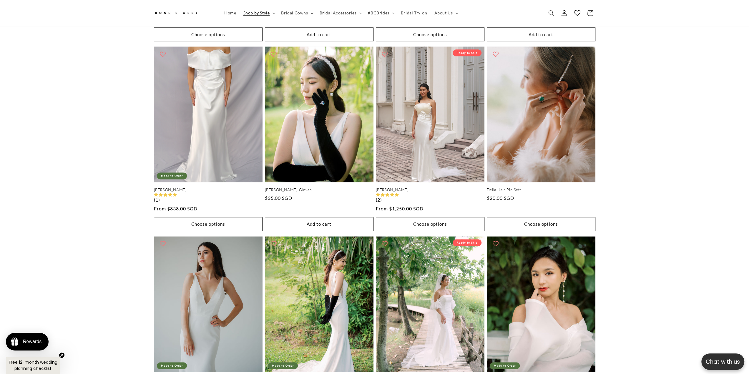
drag, startPoint x: 64, startPoint y: 225, endPoint x: 67, endPoint y: 238, distance: 12.8
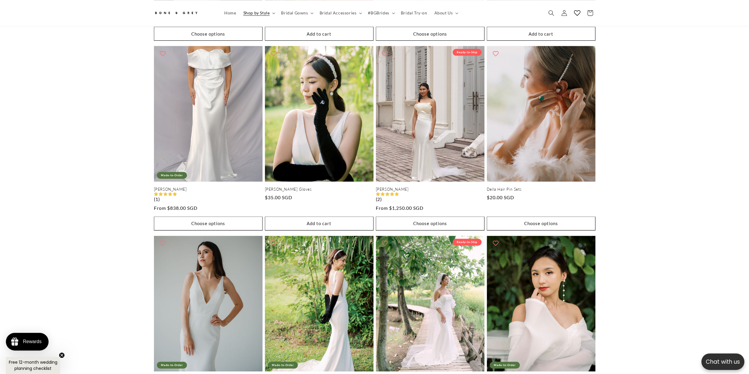
scroll to position [0, 0]
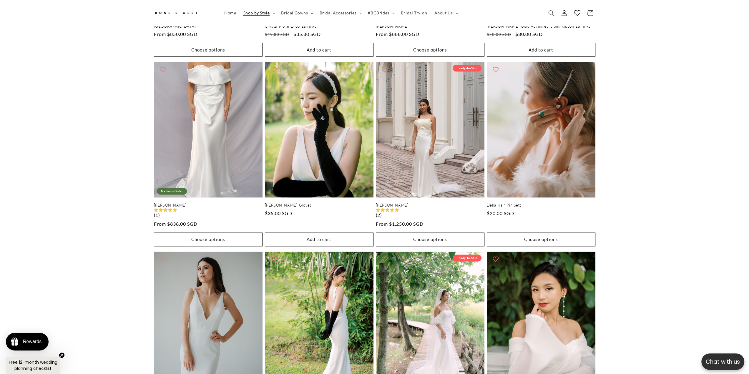
drag, startPoint x: 61, startPoint y: 135, endPoint x: 69, endPoint y: 115, distance: 22.2
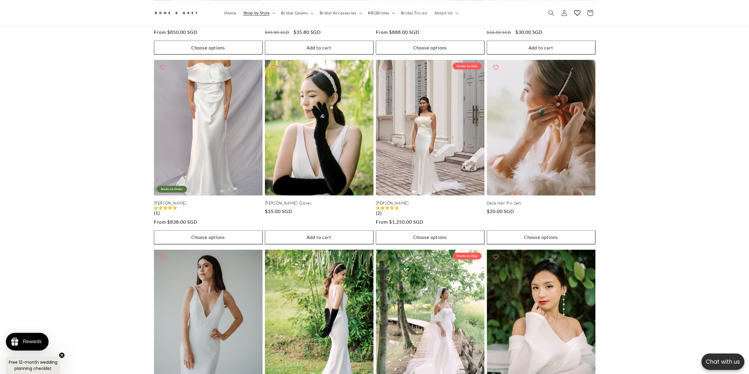
scroll to position [0, 162]
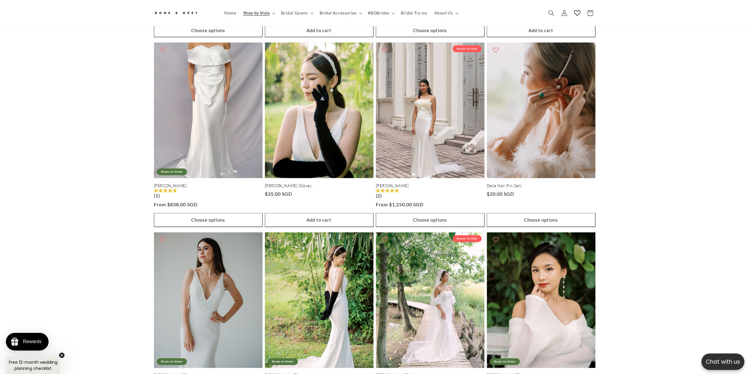
drag, startPoint x: 69, startPoint y: 115, endPoint x: 82, endPoint y: 132, distance: 21.4
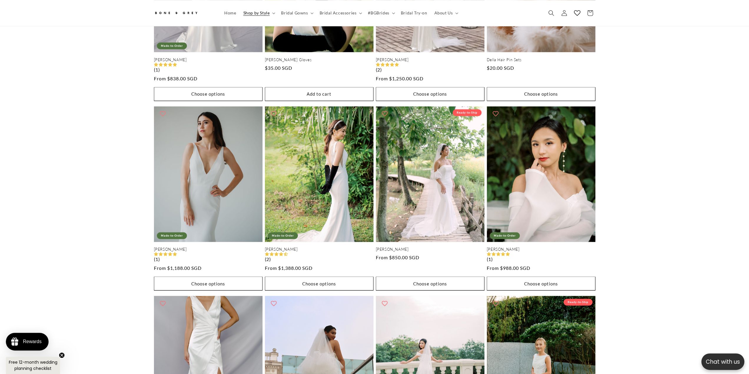
drag, startPoint x: 82, startPoint y: 132, endPoint x: 70, endPoint y: 200, distance: 68.6
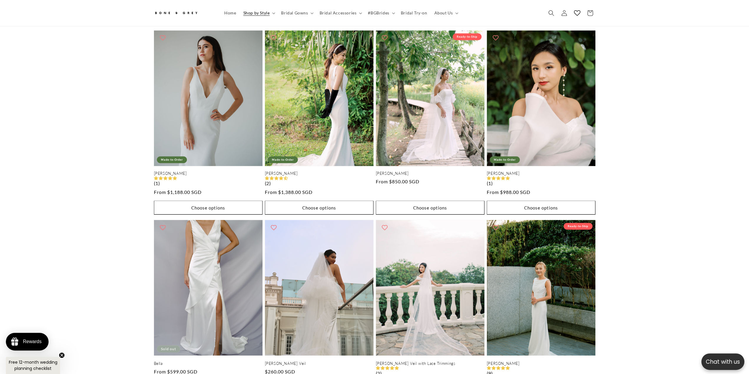
scroll to position [875, 0]
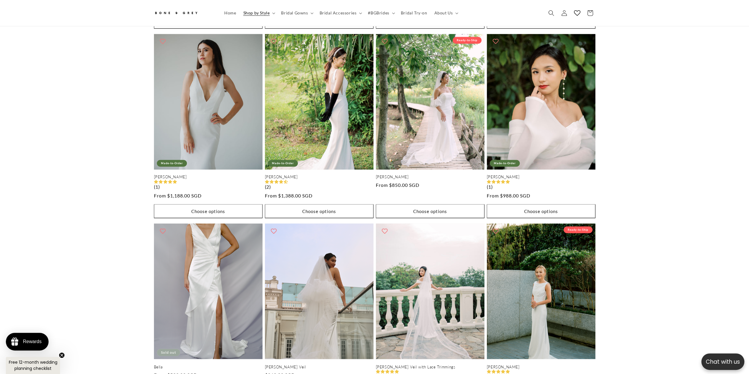
drag, startPoint x: 63, startPoint y: 149, endPoint x: 63, endPoint y: 137, distance: 12.1
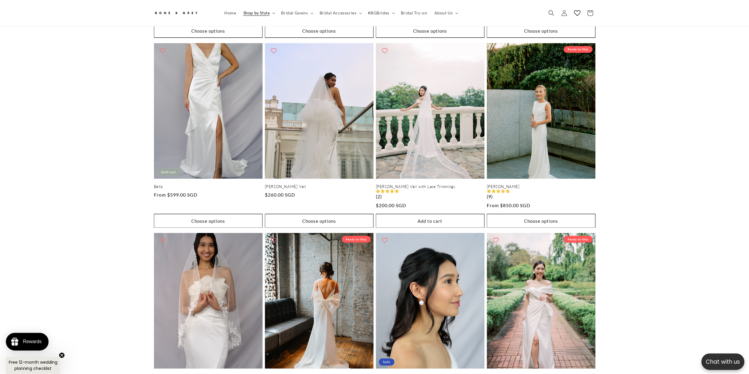
drag, startPoint x: 63, startPoint y: 137, endPoint x: 63, endPoint y: 182, distance: 45.1
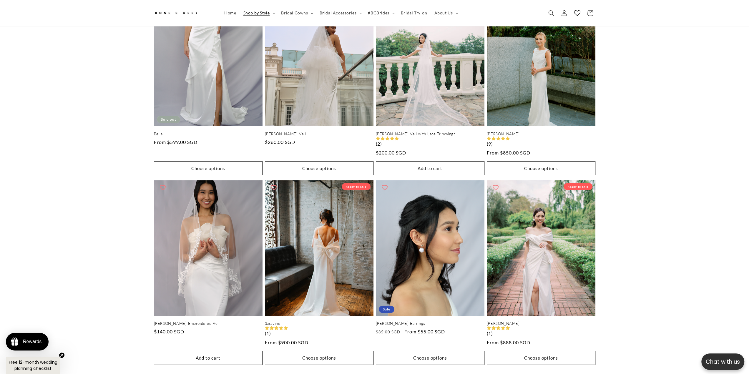
drag, startPoint x: 62, startPoint y: 211, endPoint x: 58, endPoint y: 150, distance: 61.1
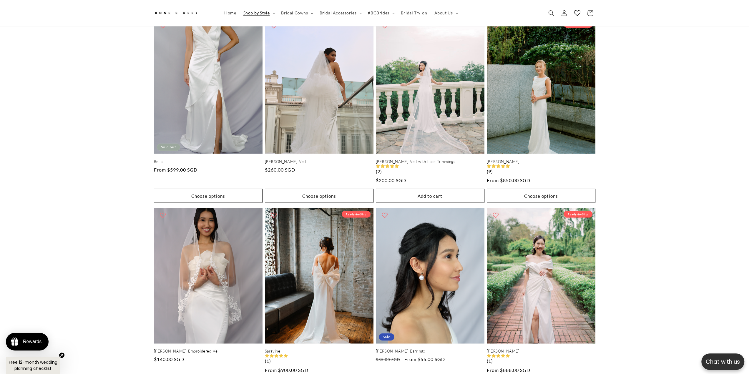
drag, startPoint x: 57, startPoint y: 188, endPoint x: 58, endPoint y: 164, distance: 24.4
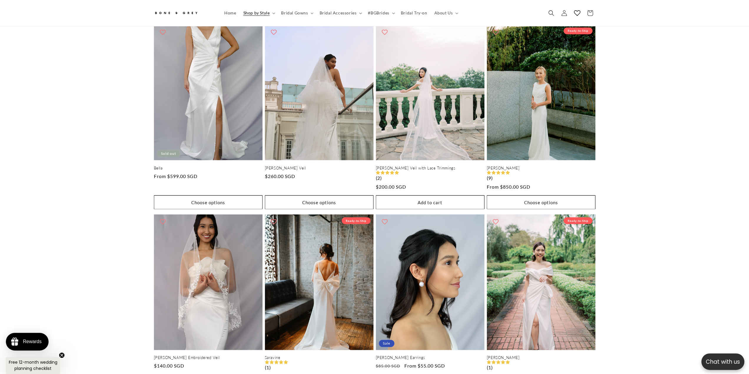
scroll to position [0, 0]
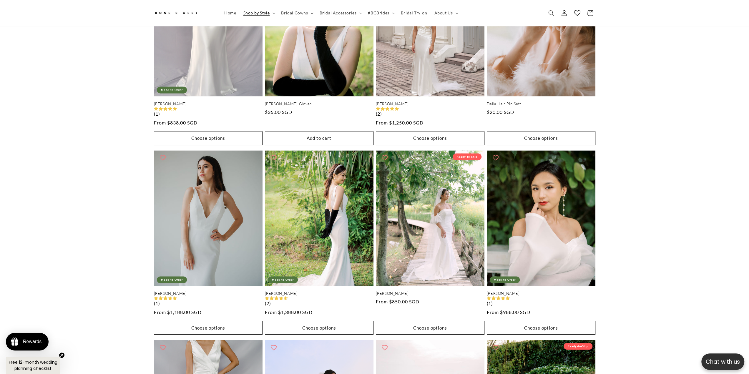
drag, startPoint x: 58, startPoint y: 164, endPoint x: 51, endPoint y: 100, distance: 64.6
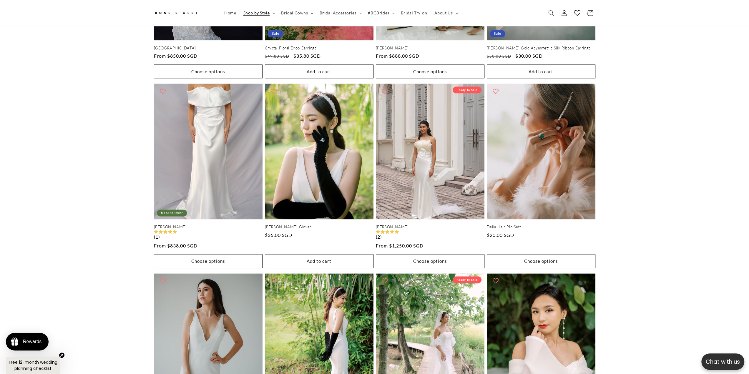
drag, startPoint x: 54, startPoint y: 145, endPoint x: 58, endPoint y: 97, distance: 48.2
